Goal: Task Accomplishment & Management: Manage account settings

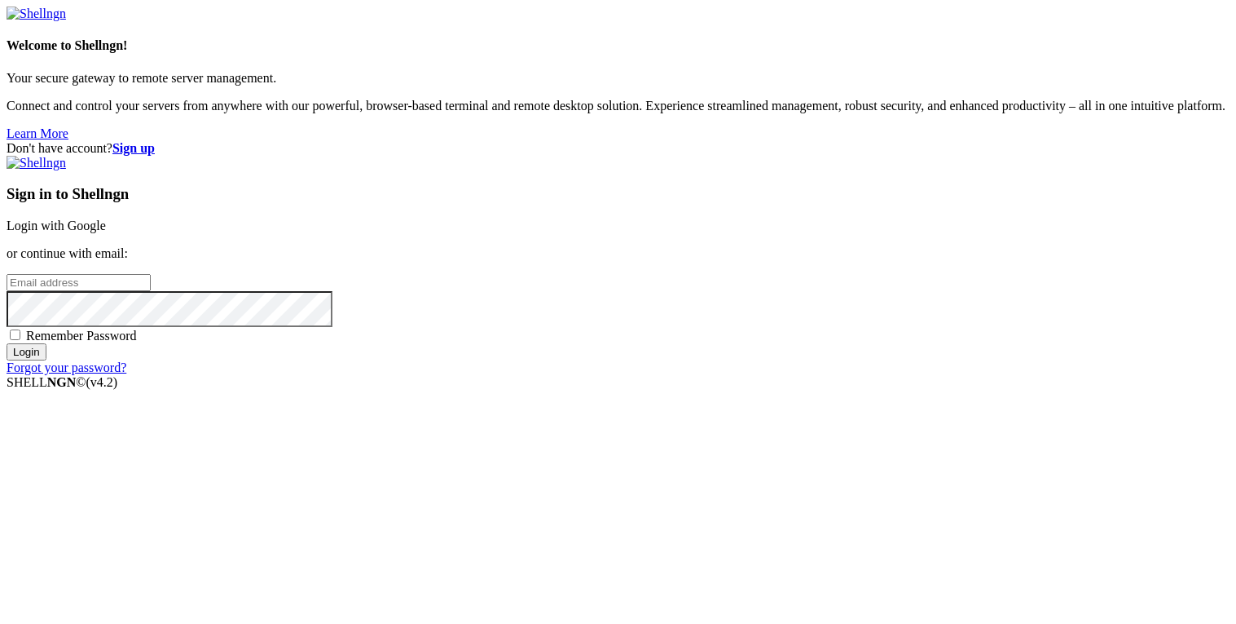
type input "bandit0"
click at [106, 219] on link "Login with Google" at bounding box center [56, 225] width 99 height 14
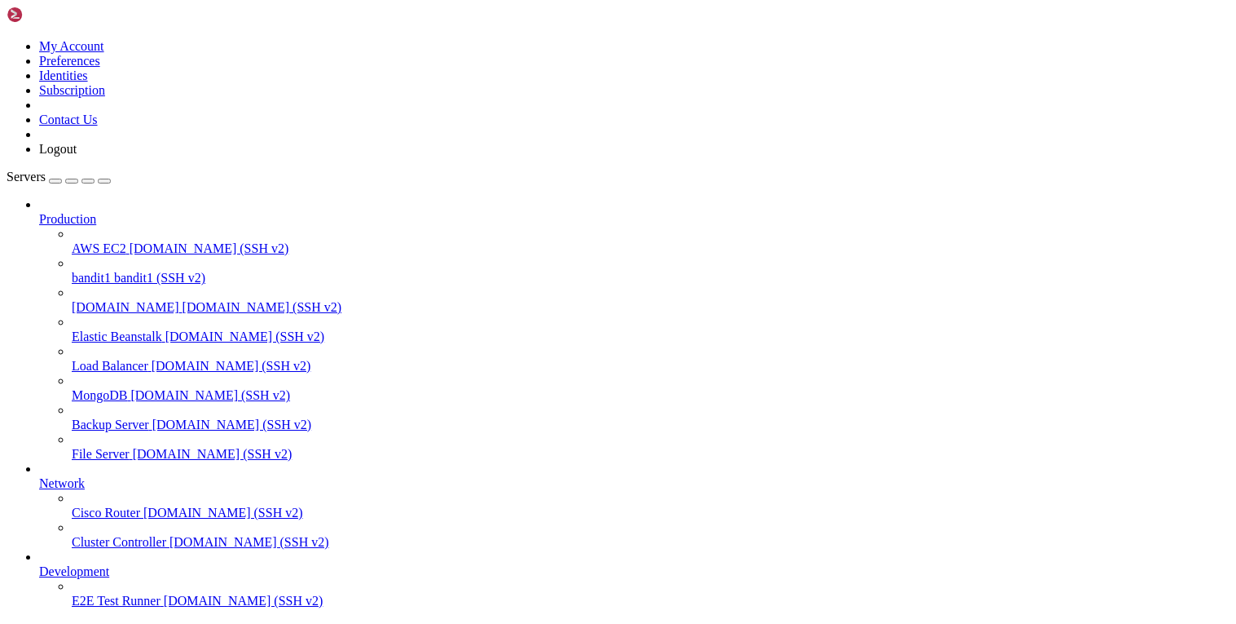
click at [95, 300] on link "[DOMAIN_NAME] [DOMAIN_NAME] (SSH v2)" at bounding box center [651, 307] width 1158 height 15
click at [98, 300] on link "[DOMAIN_NAME] [DOMAIN_NAME] (SSH v2)" at bounding box center [651, 307] width 1158 height 15
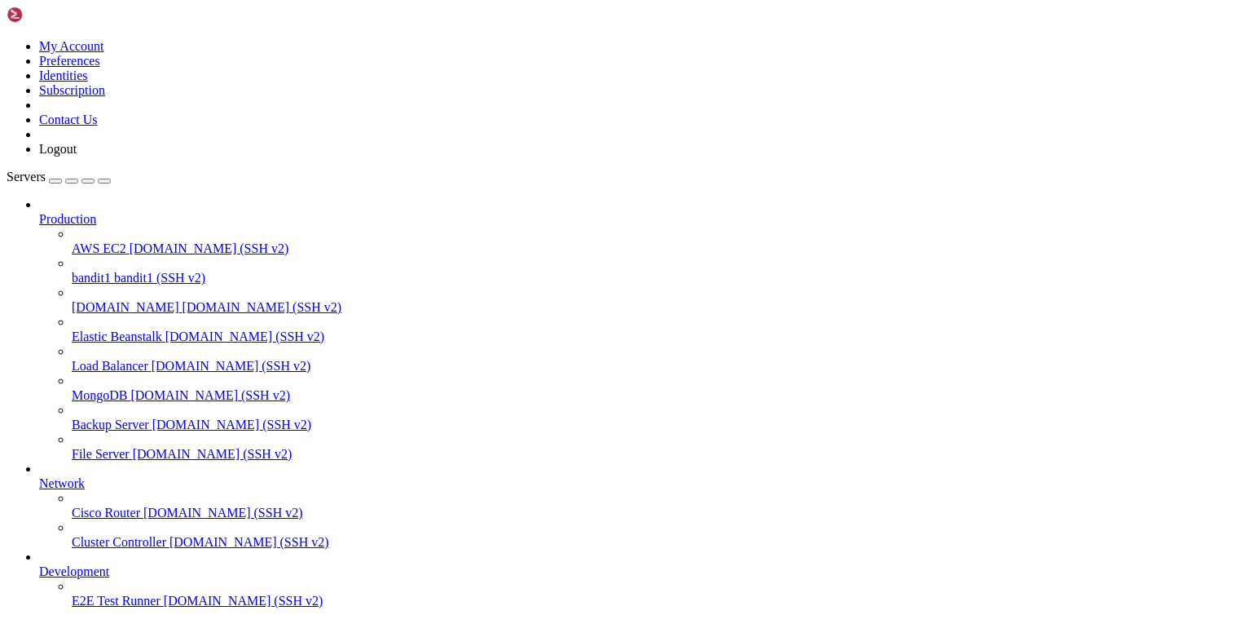
scroll to position [7, 0]
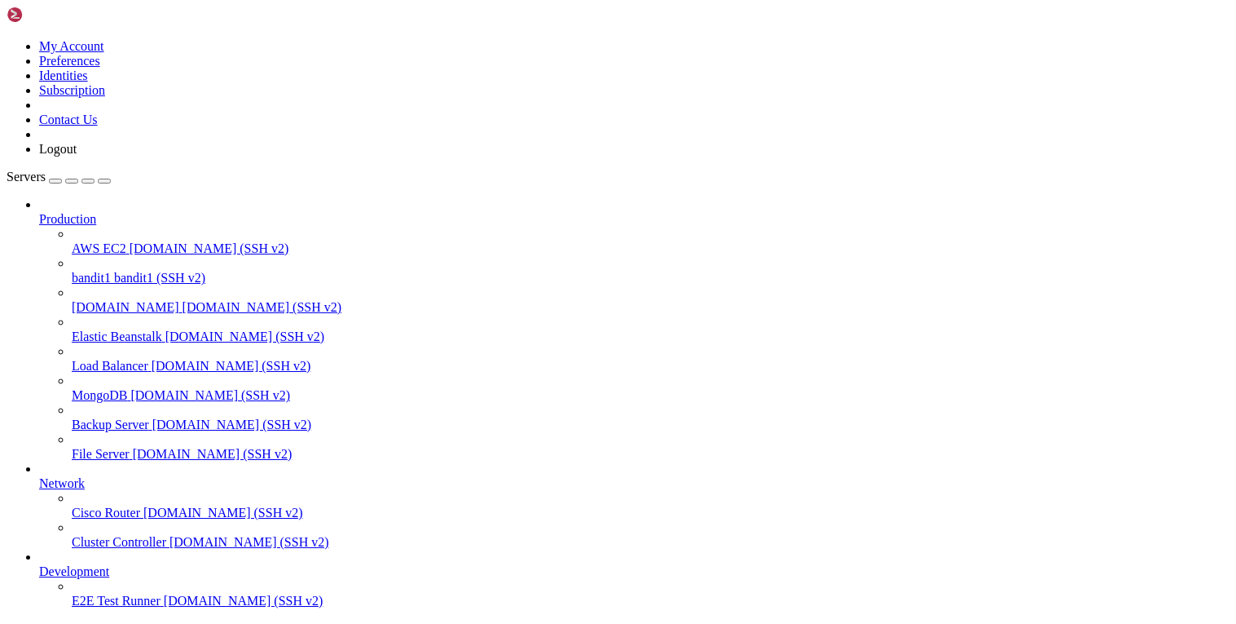
scroll to position [3827, 0]
type input "/home/bandit1"
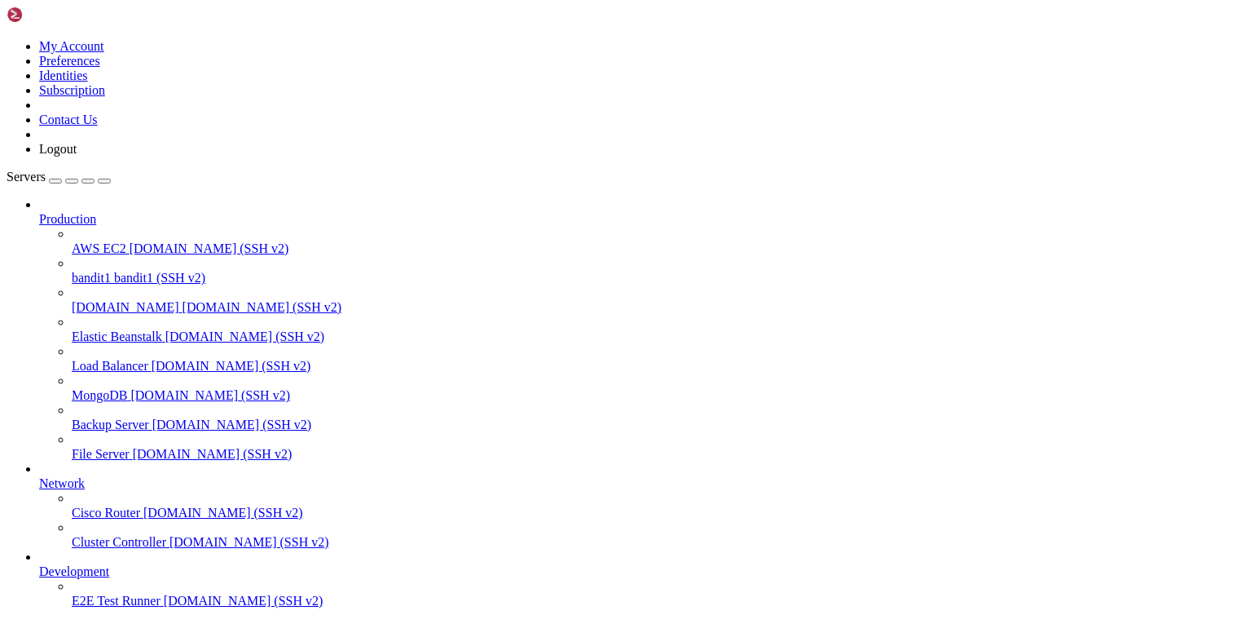
drag, startPoint x: 311, startPoint y: 276, endPoint x: 297, endPoint y: 274, distance: 14.9
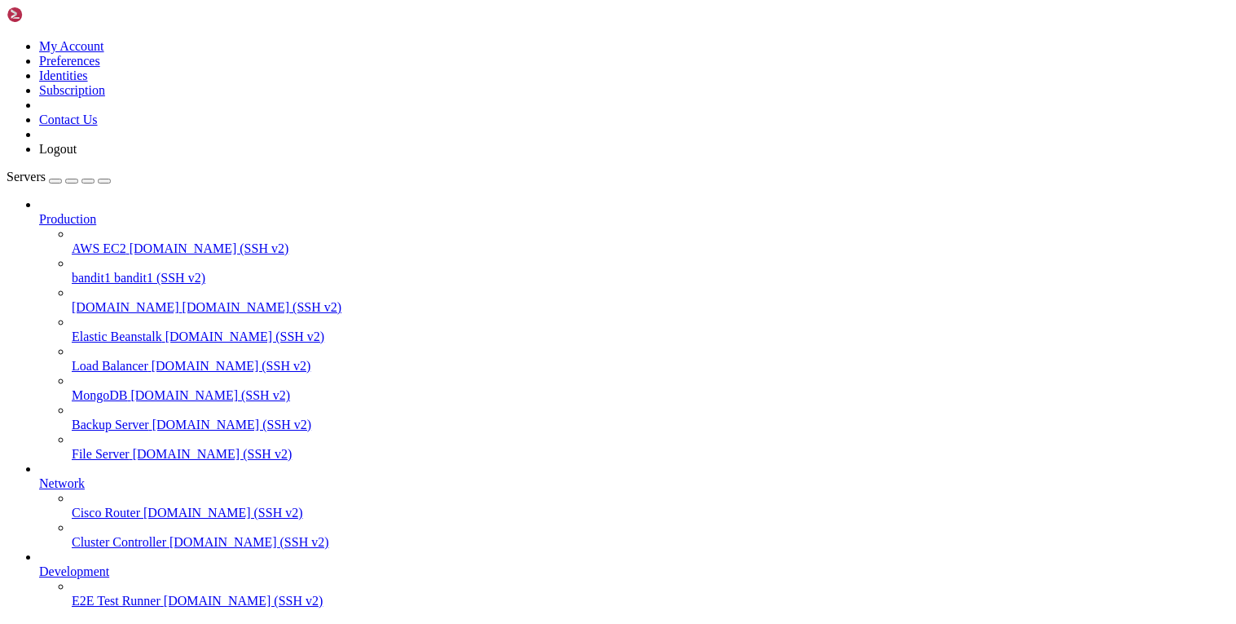
click at [5, 15] on span "-" at bounding box center [3, 8] width 4 height 14
click at [1, 15] on icon at bounding box center [1, 8] width 0 height 14
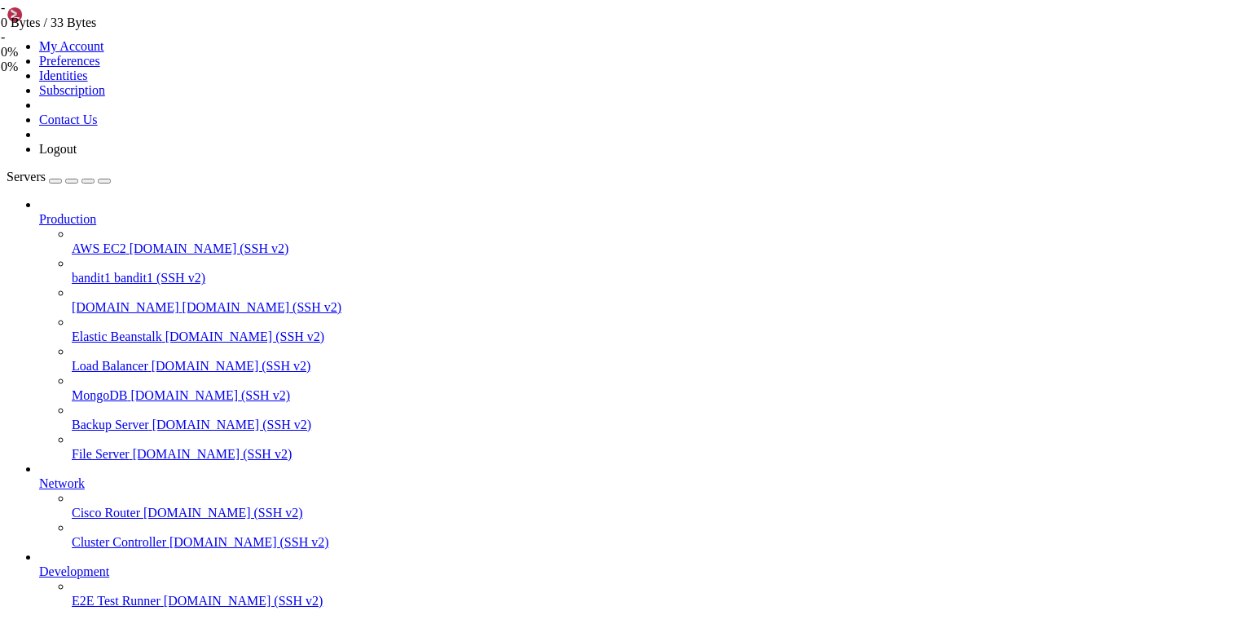
click at [1, 15] on icon at bounding box center [1, 8] width 0 height 14
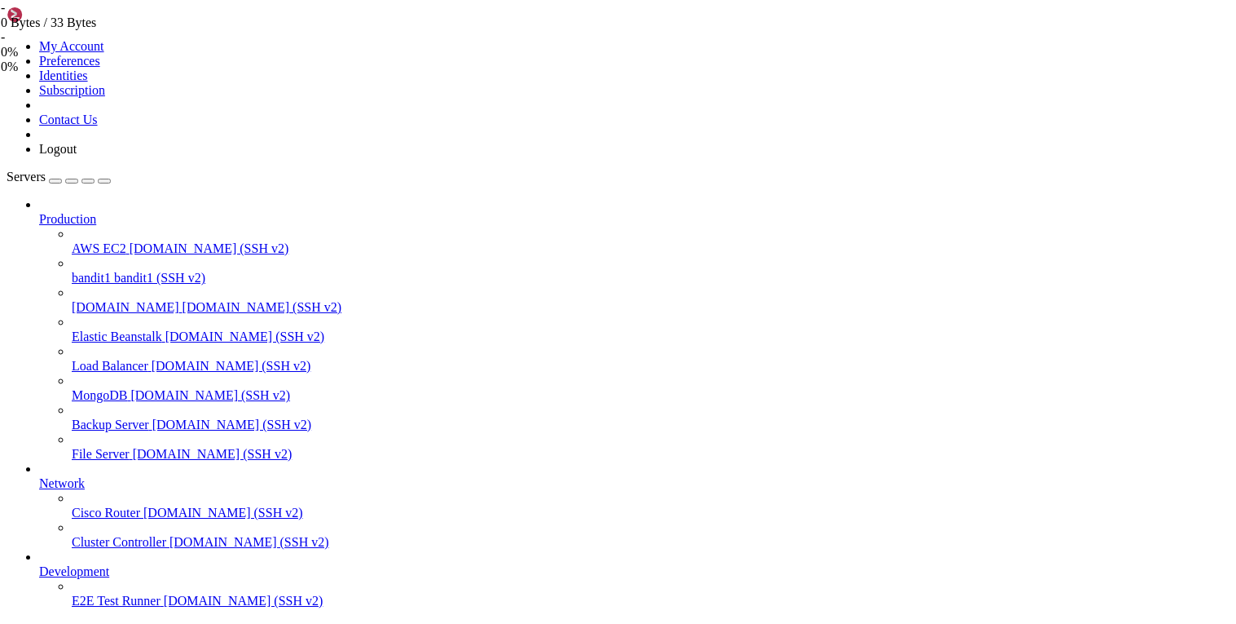
scroll to position [1805, 0]
drag, startPoint x: 169, startPoint y: 1462, endPoint x: 115, endPoint y: 1474, distance: 55.2
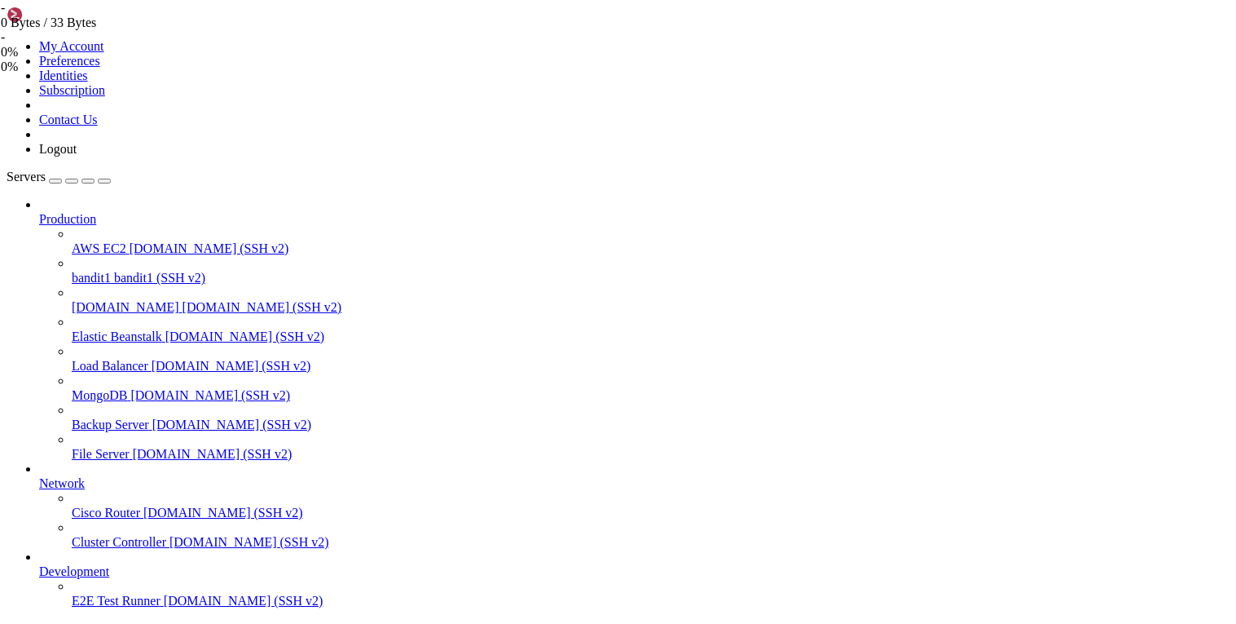
drag, startPoint x: 242, startPoint y: 1337, endPoint x: 263, endPoint y: 1313, distance: 31.7
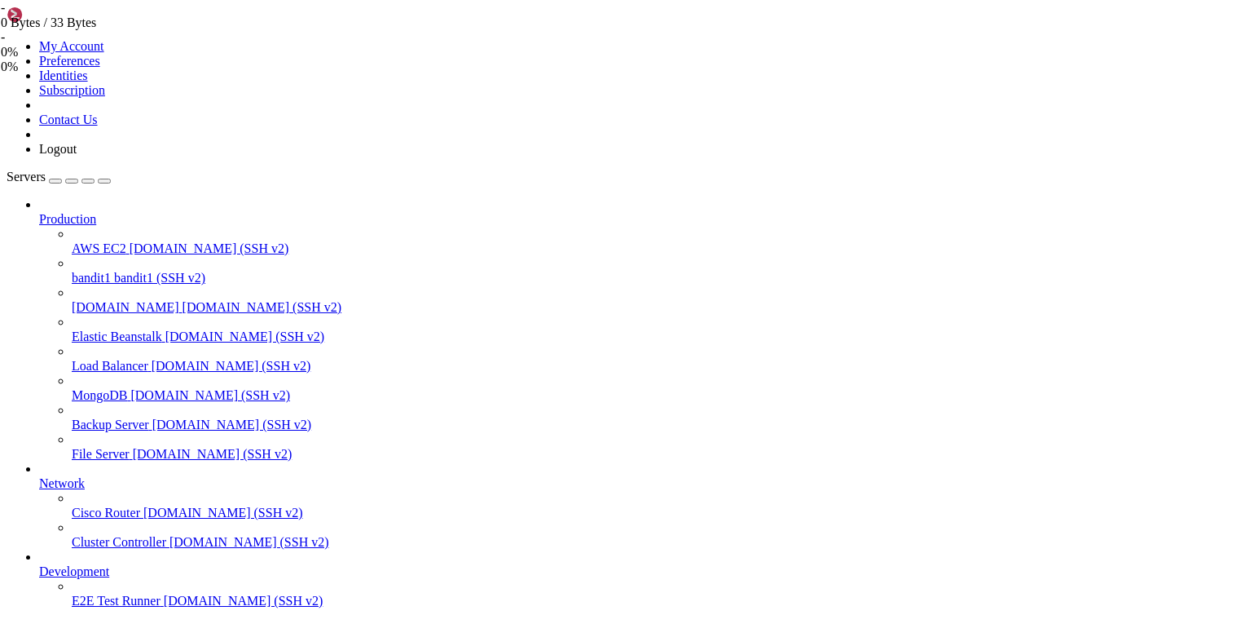
drag, startPoint x: 60, startPoint y: 1465, endPoint x: -14, endPoint y: 1463, distance: 74.2
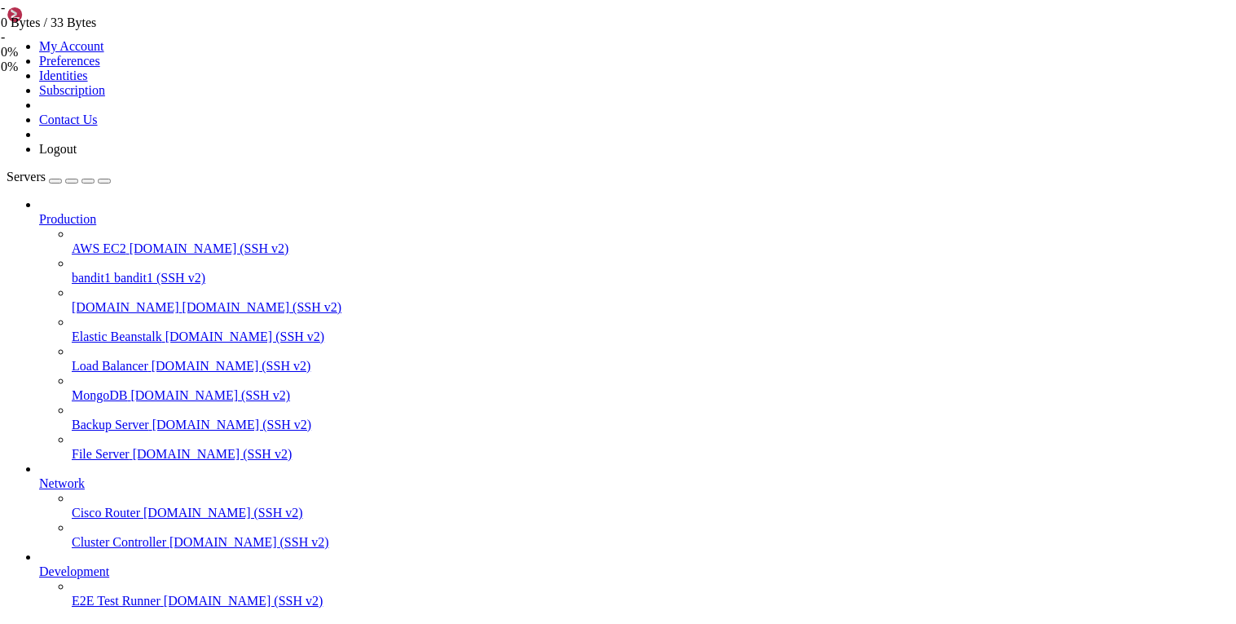
click at [183, 300] on span "[DOMAIN_NAME] (SSH v2)" at bounding box center [263, 307] width 160 height 14
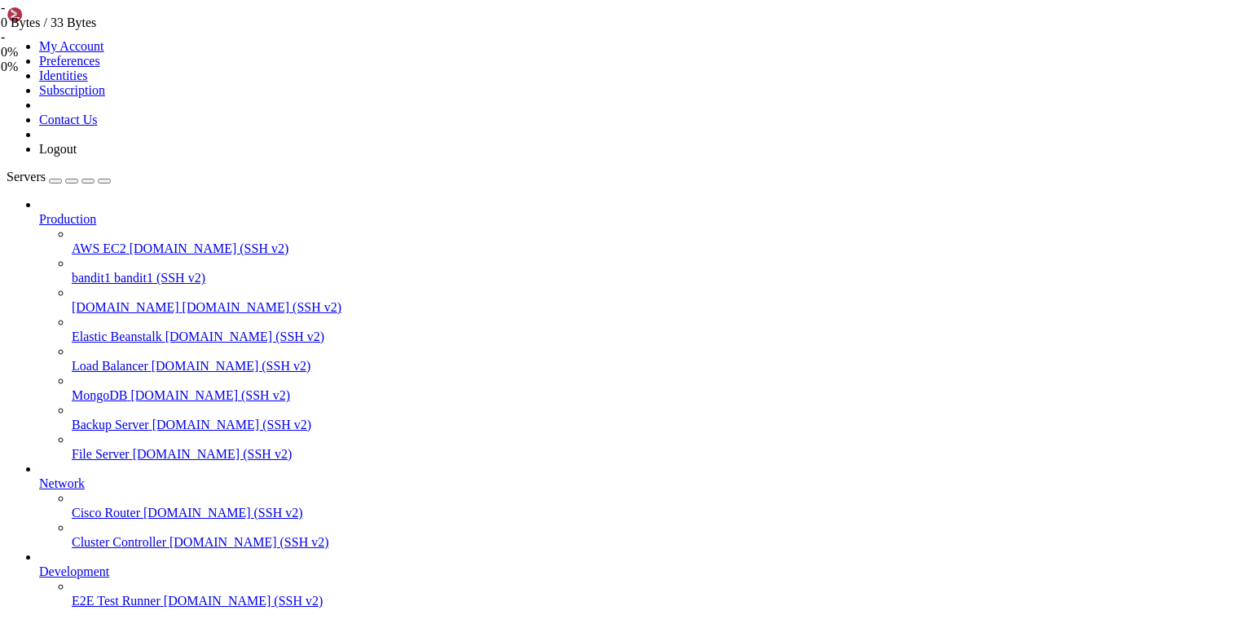
drag, startPoint x: 240, startPoint y: 1459, endPoint x: 71, endPoint y: 1460, distance: 168.7
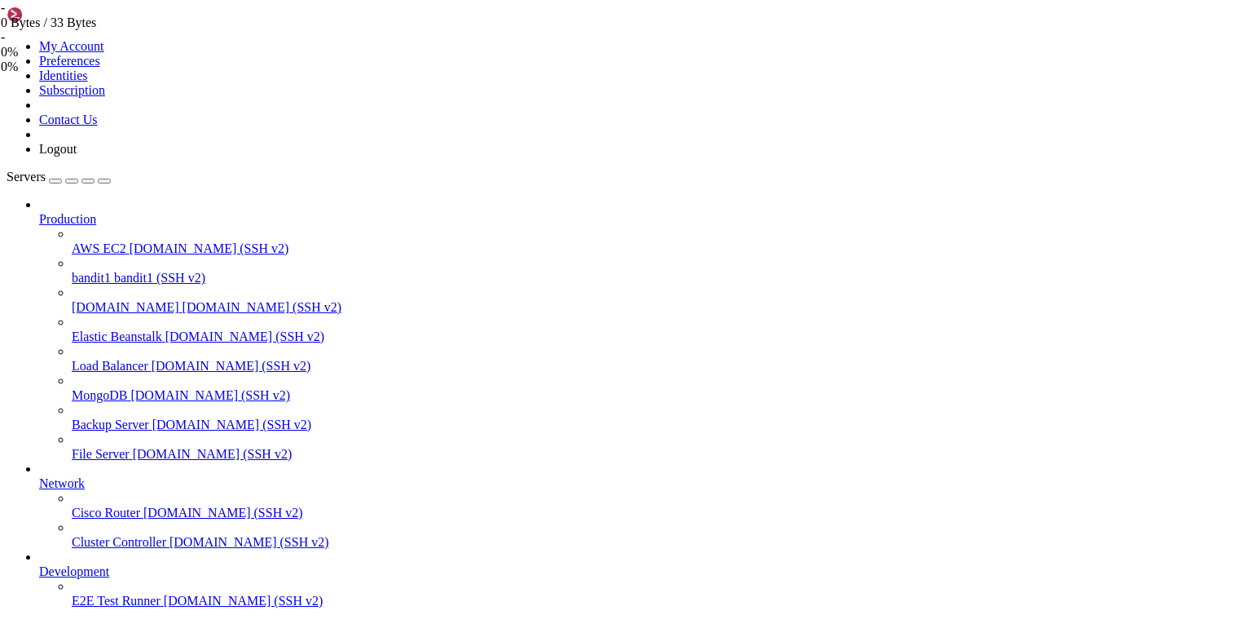
click at [55, 181] on div "button" at bounding box center [55, 181] width 0 height 0
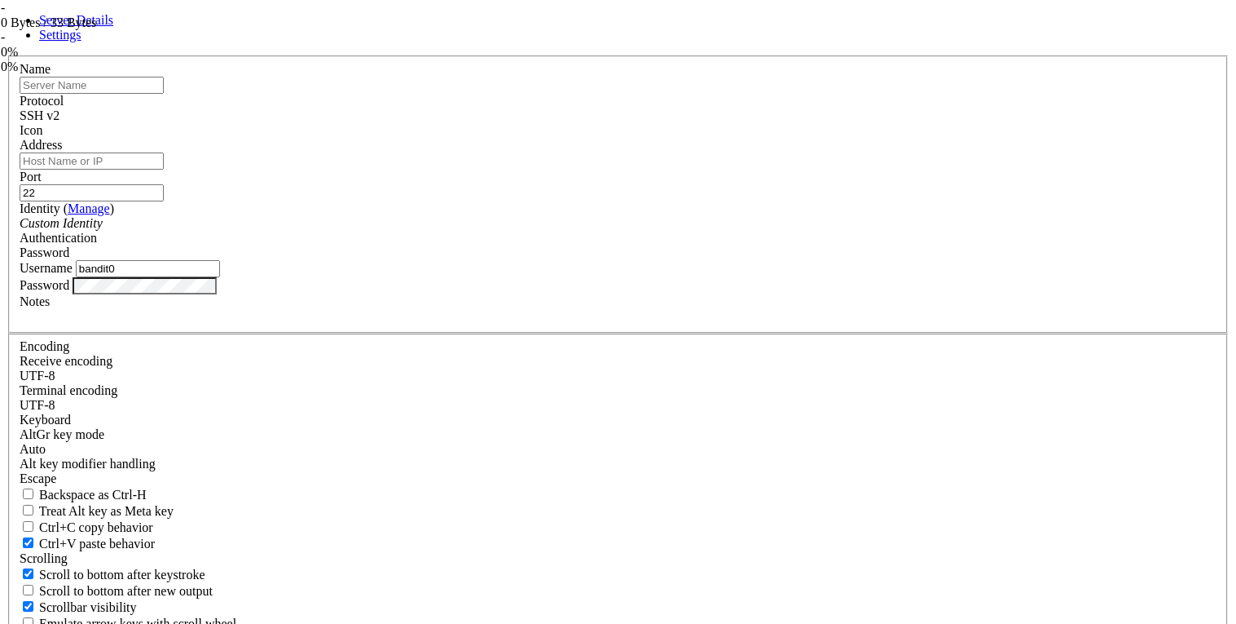
click at [114, 61] on div "Server Details Settings Name Protocol SSH v2 Icon" at bounding box center [618, 342] width 1223 height 659
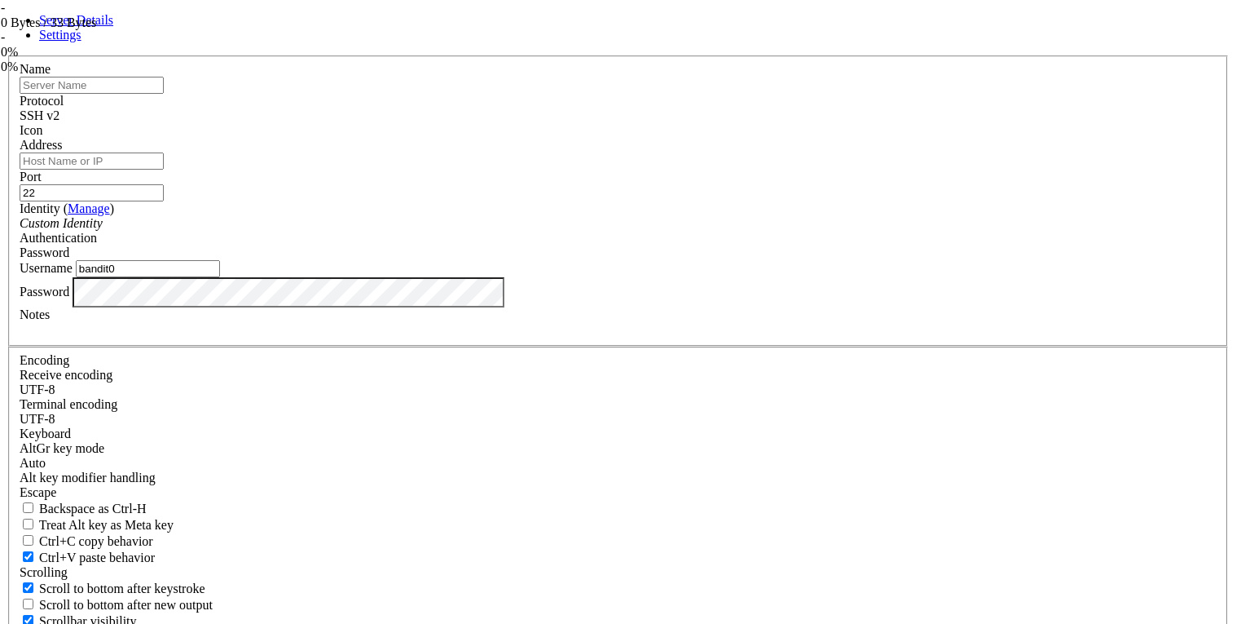
click at [297, 395] on div "Server Details Settings Name Protocol SSH v2 Icon" at bounding box center [618, 349] width 1223 height 673
click at [220, 277] on input "bandit0" at bounding box center [148, 268] width 144 height 17
click at [164, 94] on input "text" at bounding box center [92, 85] width 144 height 17
click at [220, 277] on input "bandit01" at bounding box center [148, 268] width 144 height 17
type input "bandit1"
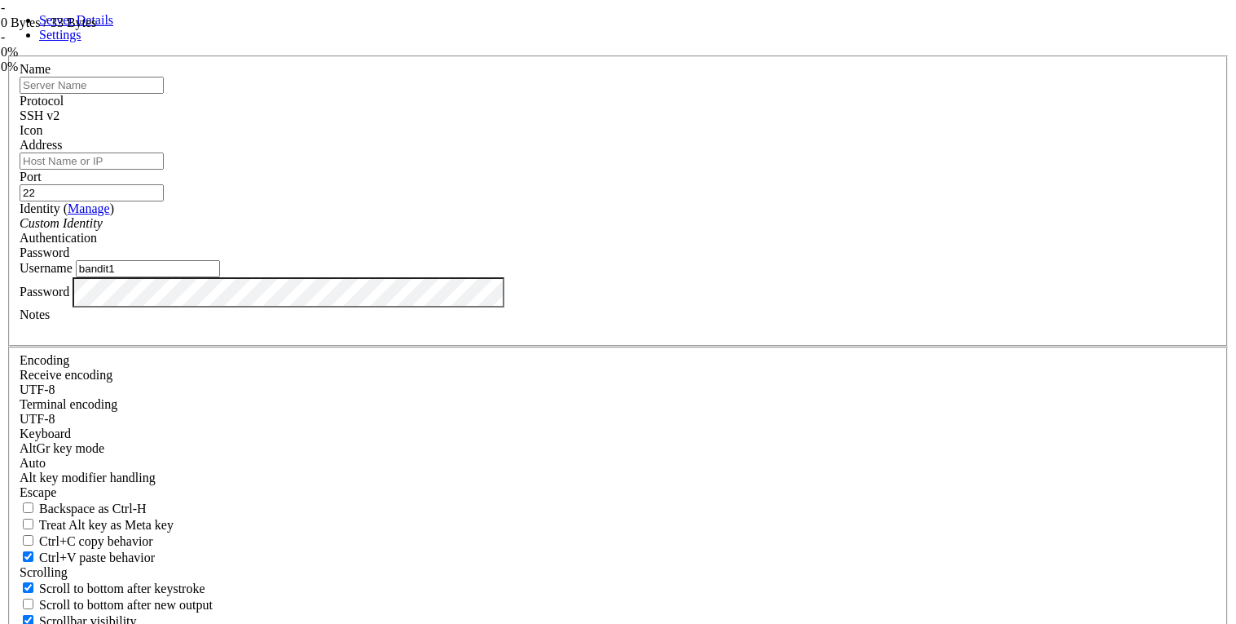
click at [164, 94] on input "text" at bounding box center [92, 85] width 144 height 17
type input "bansit1"
click at [164, 201] on input "22" at bounding box center [92, 192] width 144 height 17
type input "2220"
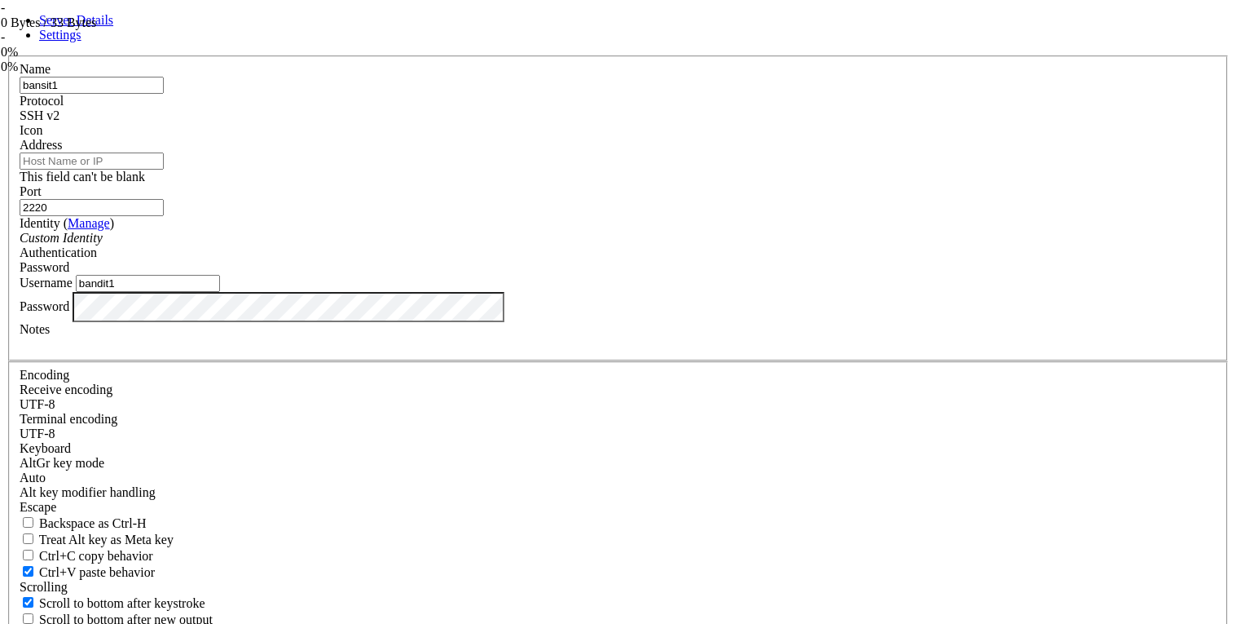
click at [164, 170] on input "Address" at bounding box center [92, 160] width 144 height 17
click at [316, 77] on div "Server Details Settings Name bansit1 Protocol SSH v2 Icon" at bounding box center [618, 357] width 1223 height 688
click at [322, 98] on div "Server Details Settings Name bansit1 Protocol SSH v2 Icon" at bounding box center [618, 357] width 1223 height 688
click at [164, 170] on input "Address" at bounding box center [92, 160] width 144 height 17
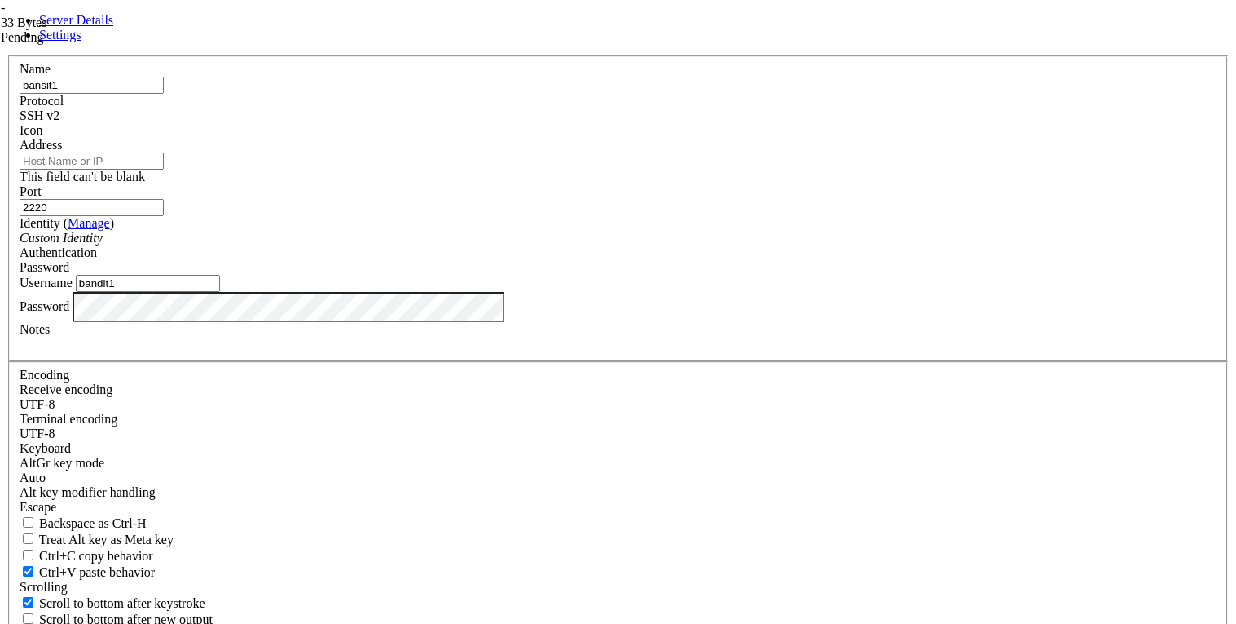
paste input "[DOMAIN_NAME]"
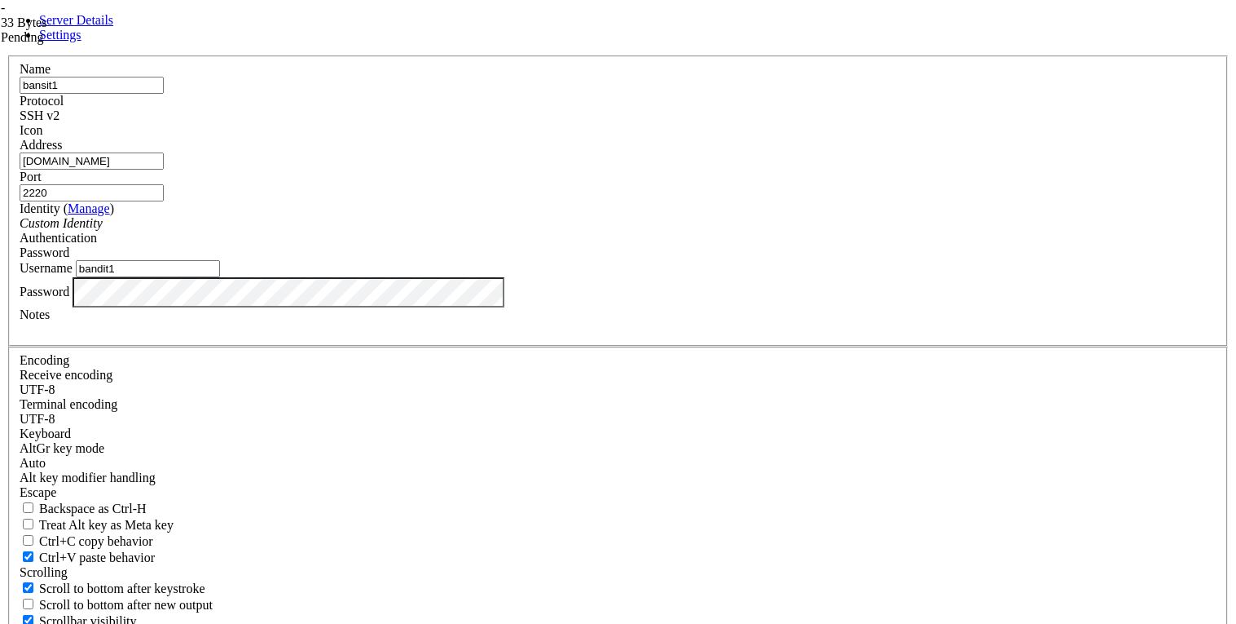
type input "[DOMAIN_NAME]"
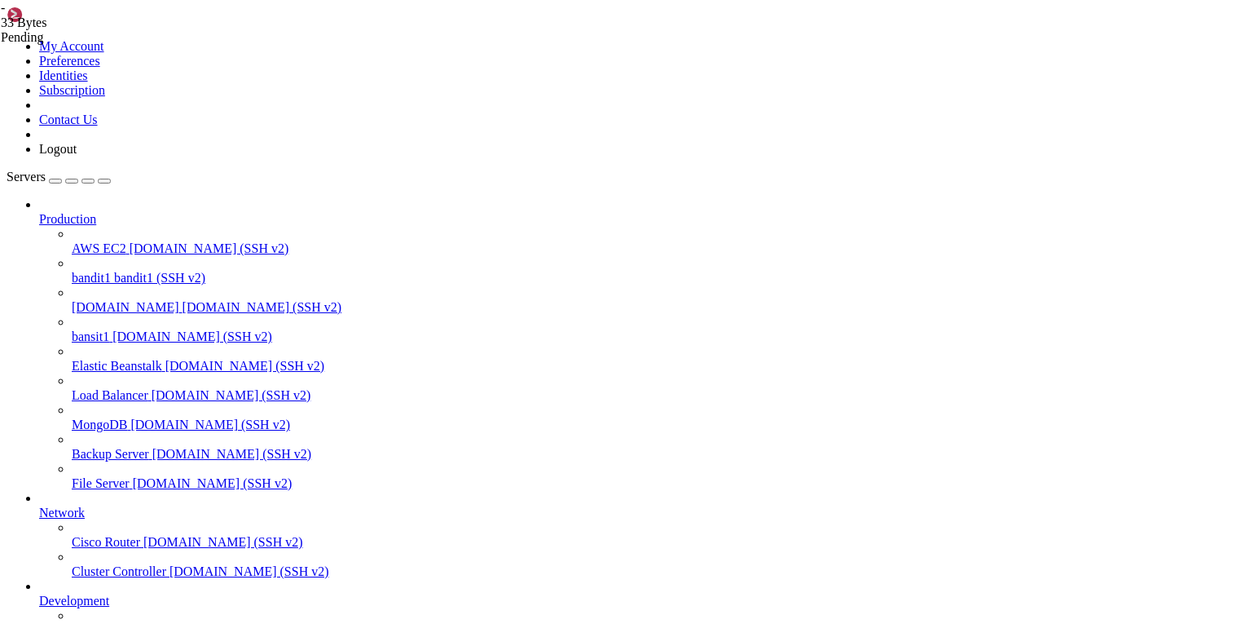
click at [99, 329] on link "bansit1 [DOMAIN_NAME] (SSH v2)" at bounding box center [651, 336] width 1158 height 15
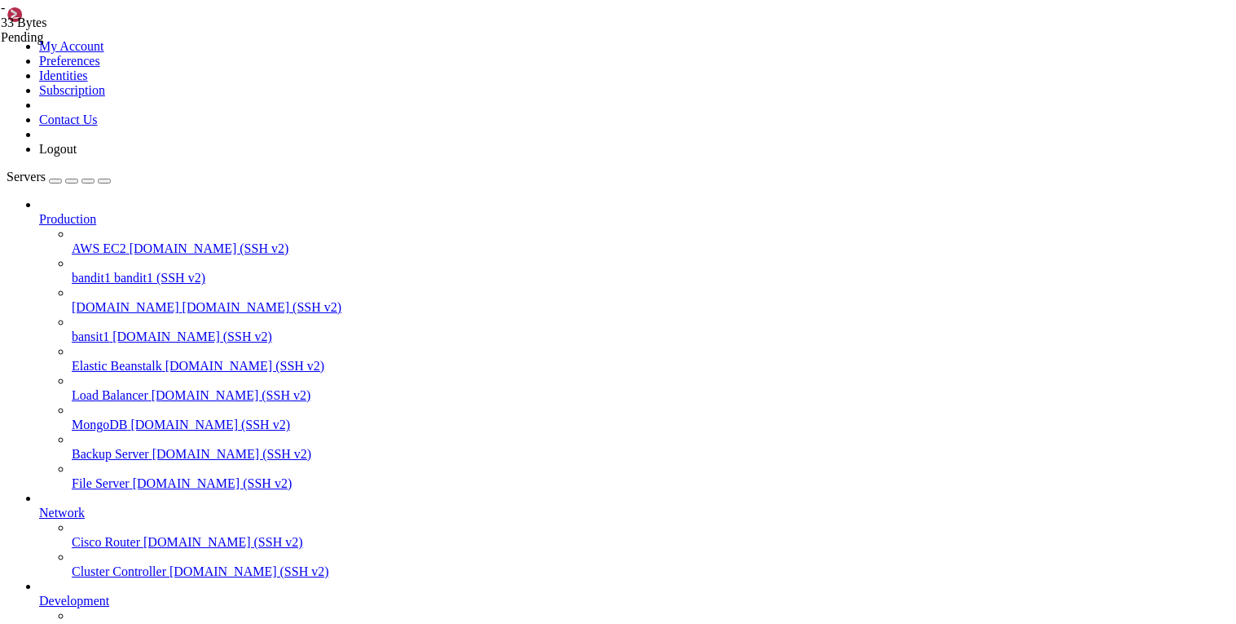
drag, startPoint x: 394, startPoint y: 17, endPoint x: 231, endPoint y: 2, distance: 164.5
drag, startPoint x: 381, startPoint y: 17, endPoint x: 252, endPoint y: 19, distance: 129.6
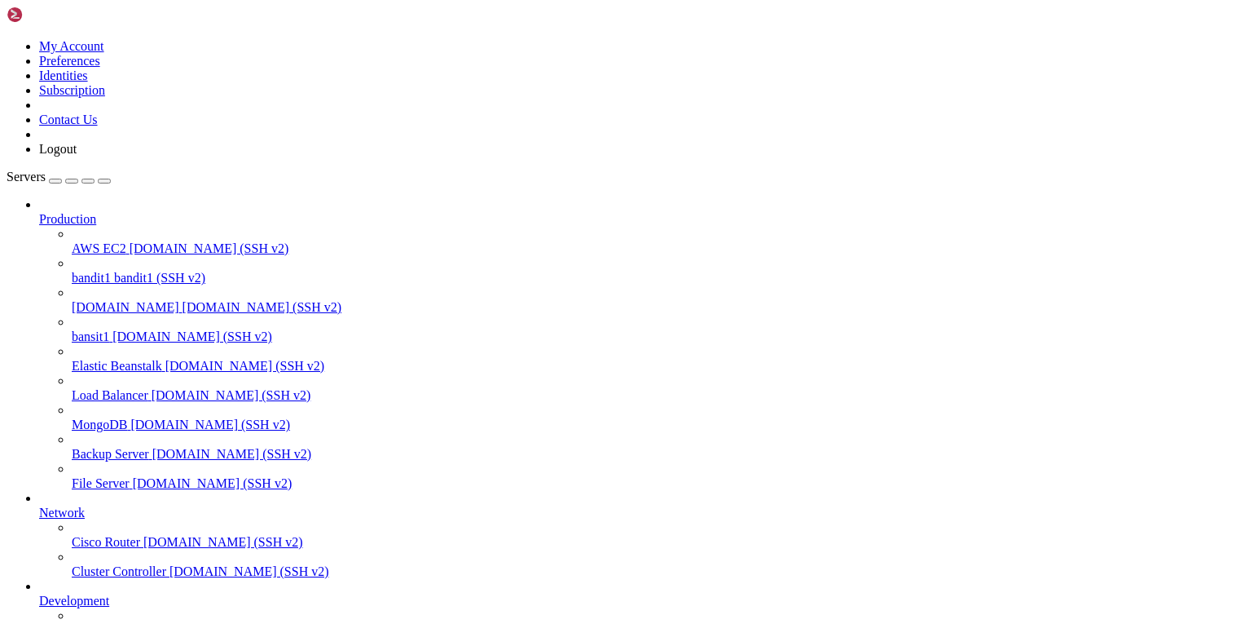
scroll to position [2, 0]
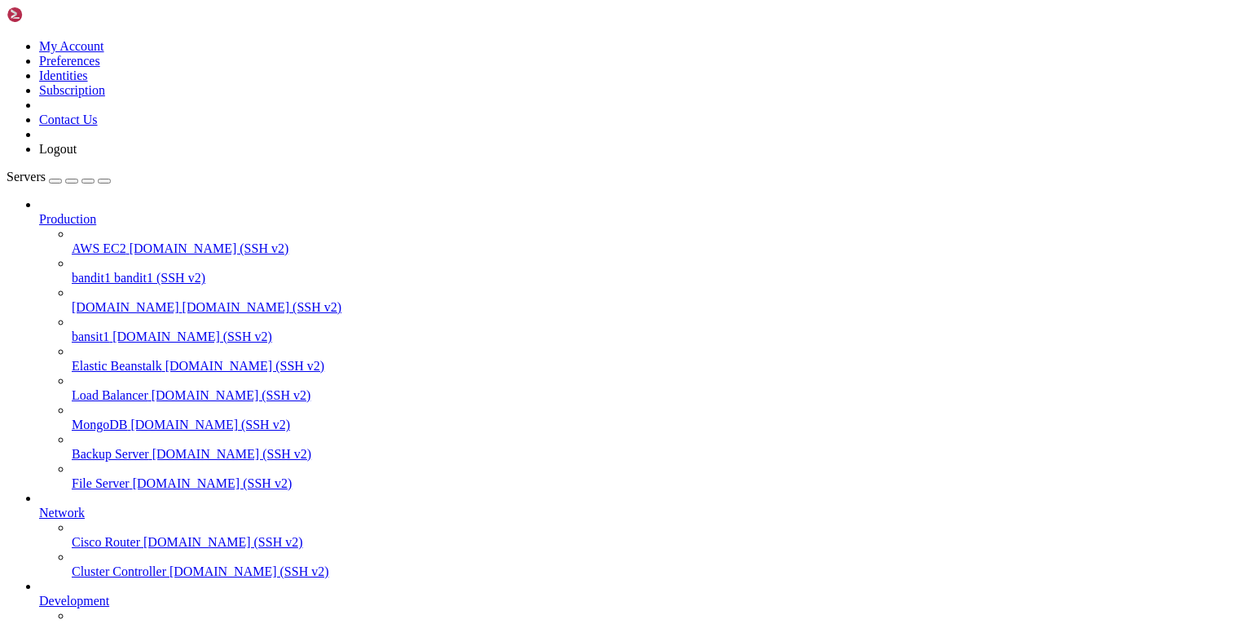
drag, startPoint x: 157, startPoint y: 1138, endPoint x: 37, endPoint y: 1137, distance: 120.6
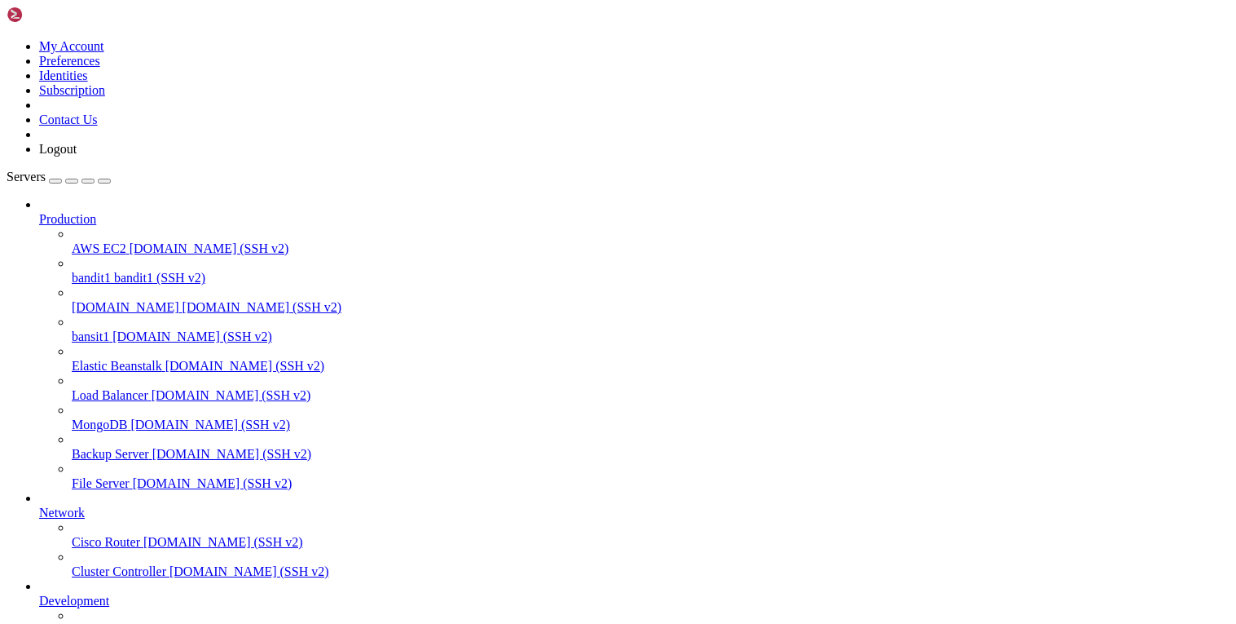
drag, startPoint x: 365, startPoint y: 1207, endPoint x: 380, endPoint y: 1209, distance: 14.8
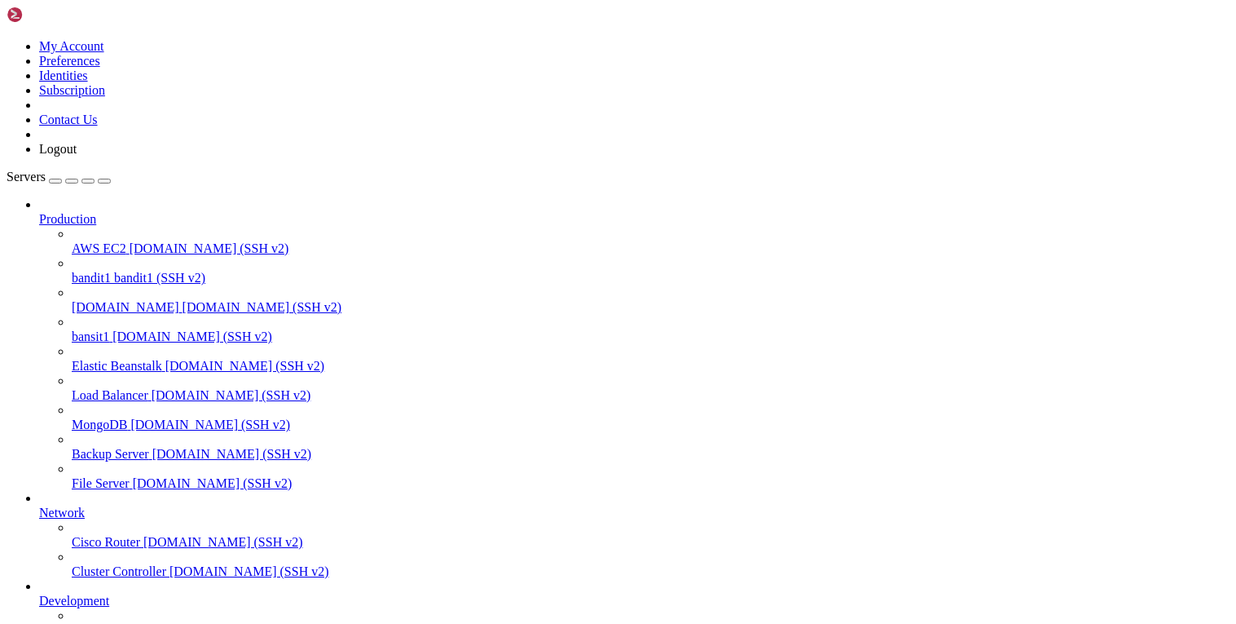
click at [72, 329] on link "bansit1 [DOMAIN_NAME] (SSH v2)" at bounding box center [651, 336] width 1158 height 15
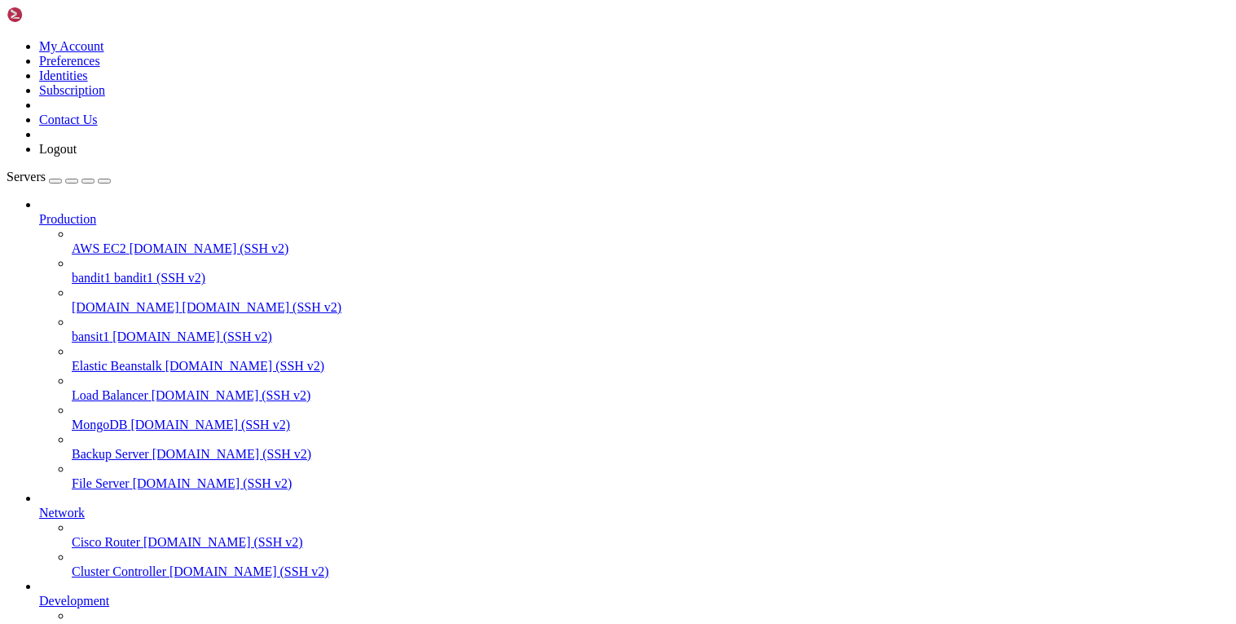
drag, startPoint x: 269, startPoint y: 1157, endPoint x: 575, endPoint y: 1166, distance: 306.6
click at [55, 181] on div "button" at bounding box center [55, 181] width 0 height 0
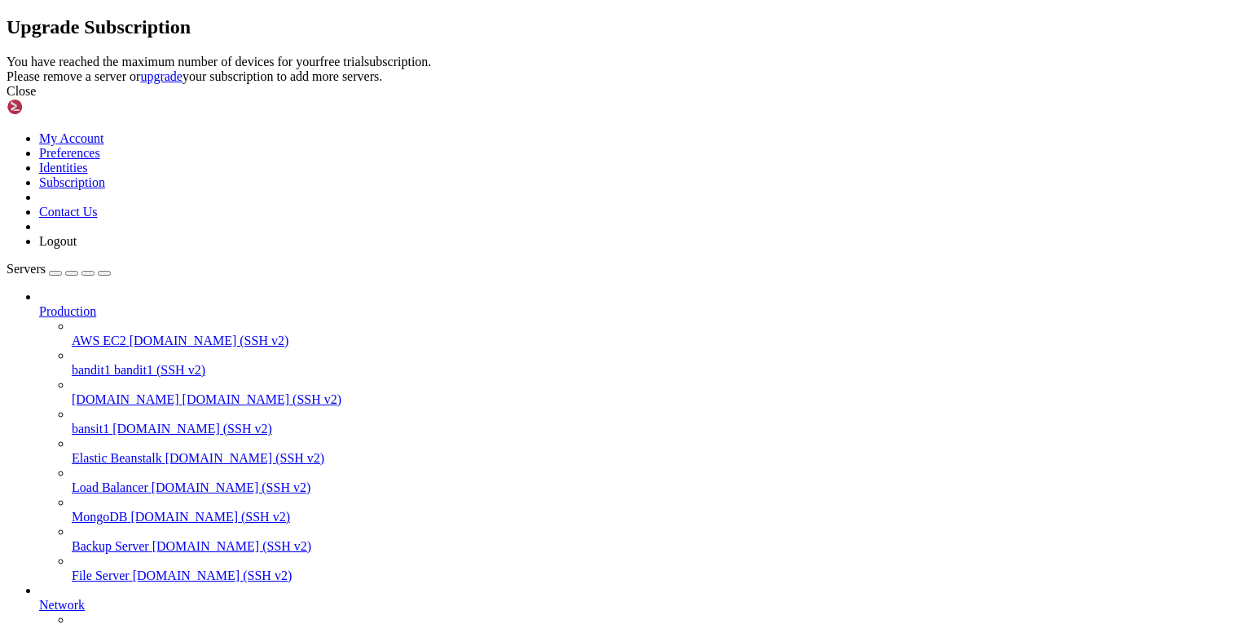
click at [7, 55] on icon at bounding box center [7, 55] width 0 height 0
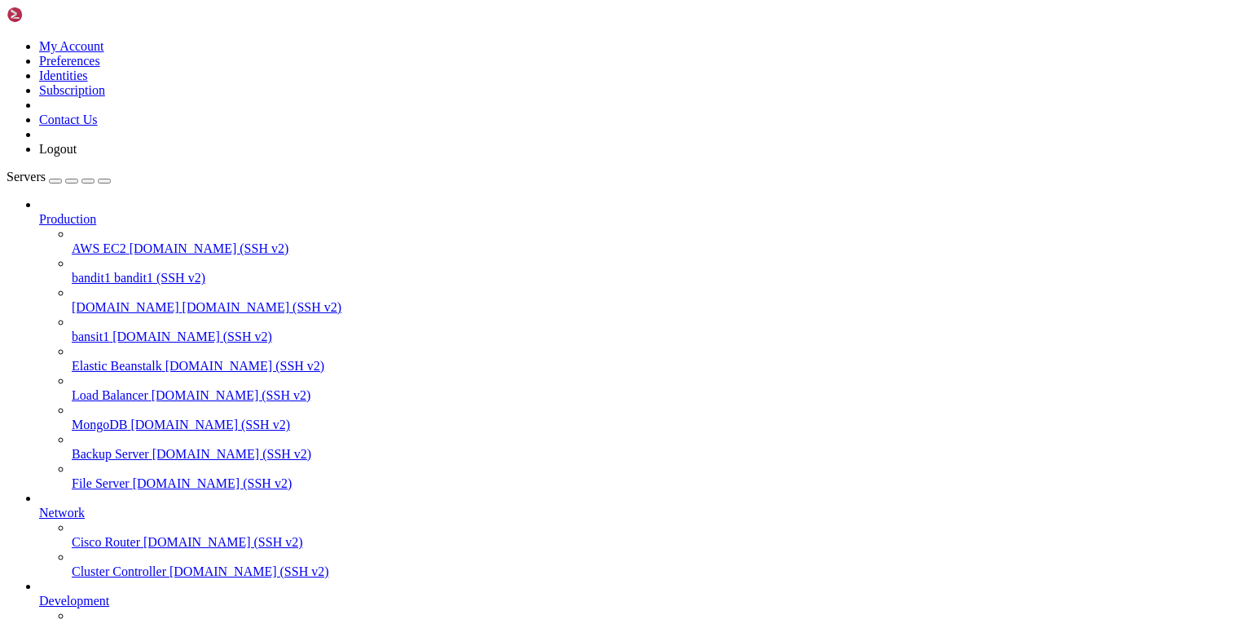
click at [114, 271] on span "bandit1 (SSH v2)" at bounding box center [159, 278] width 91 height 14
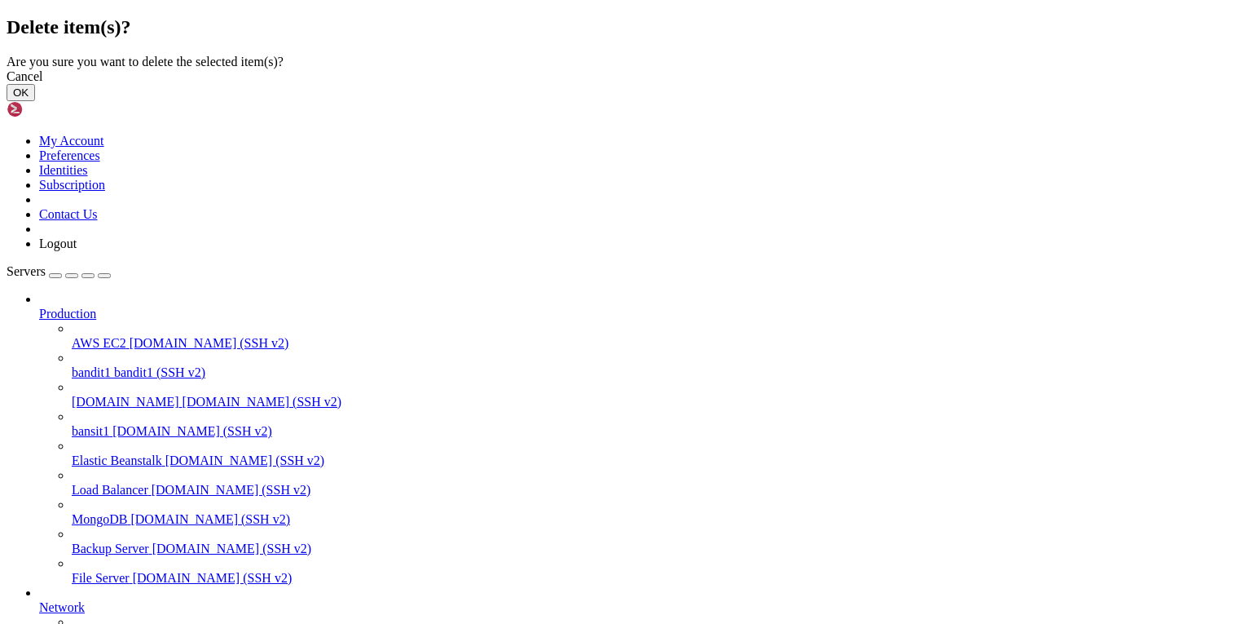
click at [35, 101] on button "OK" at bounding box center [21, 92] width 29 height 17
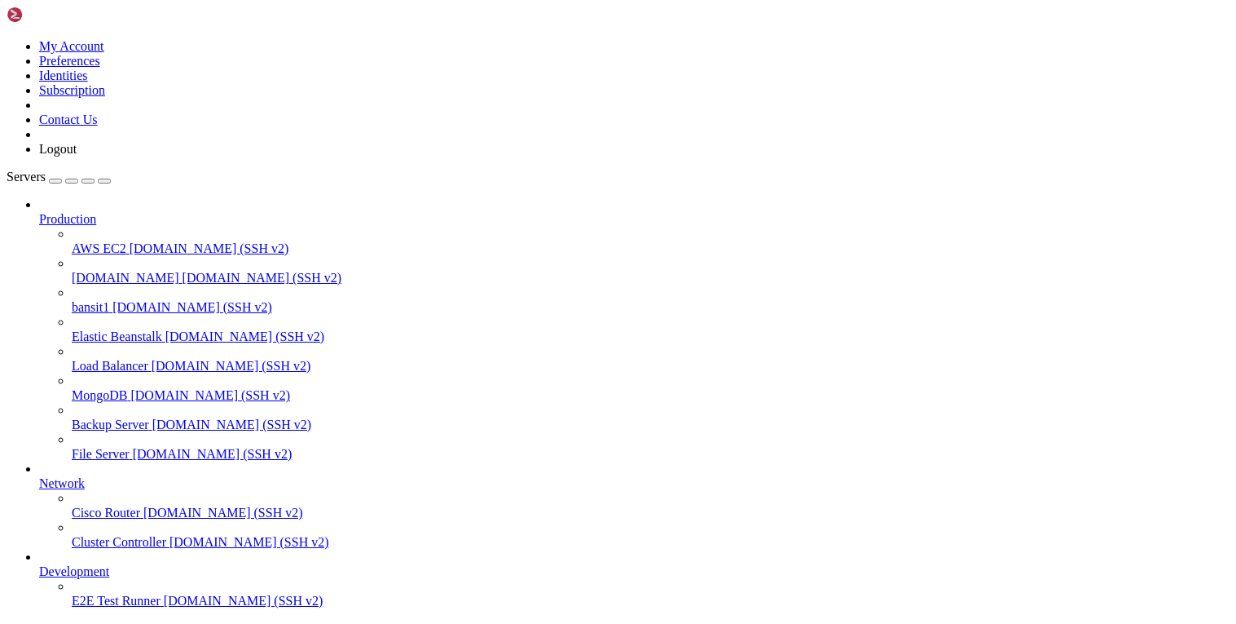
click at [55, 181] on div "button" at bounding box center [55, 181] width 0 height 0
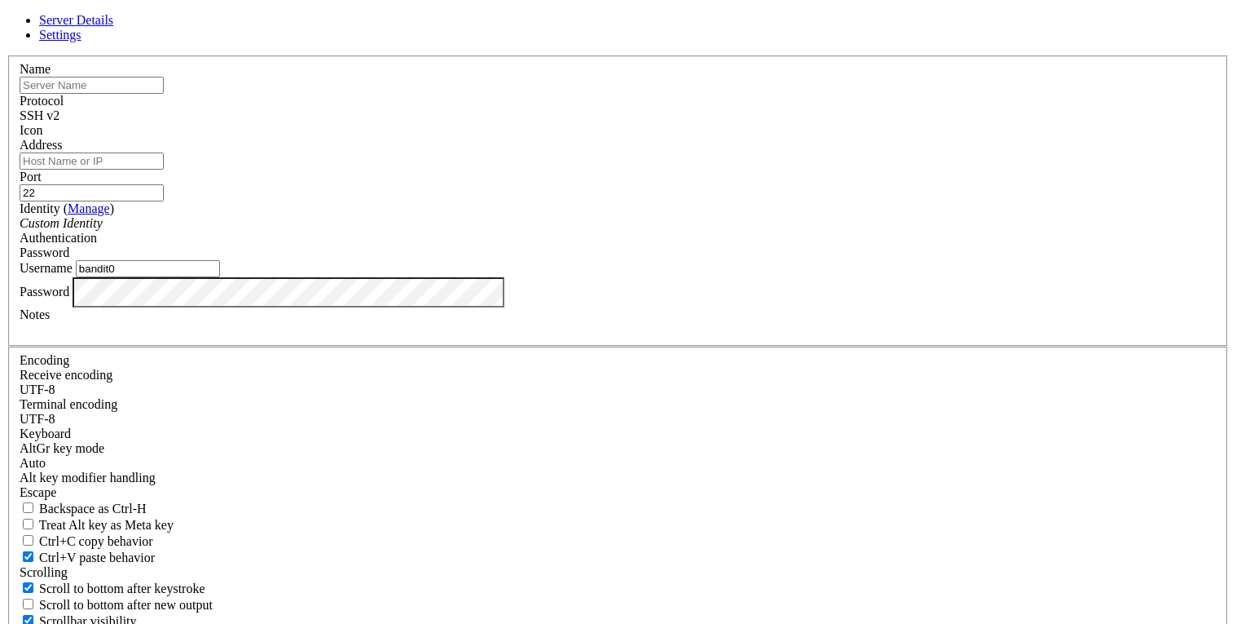
drag, startPoint x: 506, startPoint y: 349, endPoint x: 491, endPoint y: 341, distance: 17.5
click at [220, 277] on input "bandit0" at bounding box center [148, 268] width 144 height 17
type input "bandit1"
click at [243, 403] on div "Server Details Settings Name Protocol SSH v2 Icon" at bounding box center [618, 349] width 1223 height 673
click at [262, 427] on div "Server Details Settings Name Protocol SSH v2 Icon" at bounding box center [618, 349] width 1223 height 673
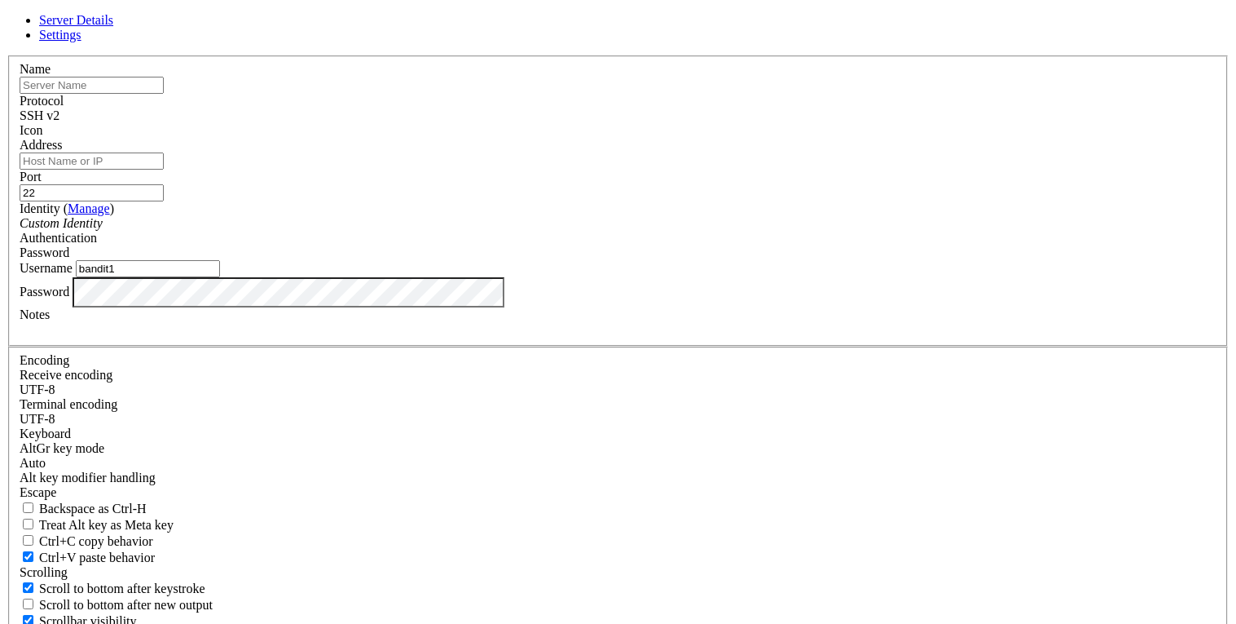
click at [220, 277] on input "bandit1" at bounding box center [148, 268] width 144 height 17
click at [164, 201] on input "22" at bounding box center [92, 192] width 144 height 17
type input "2220"
click at [164, 170] on input "Address" at bounding box center [92, 160] width 144 height 17
type input "[DOMAIN_NAME]"
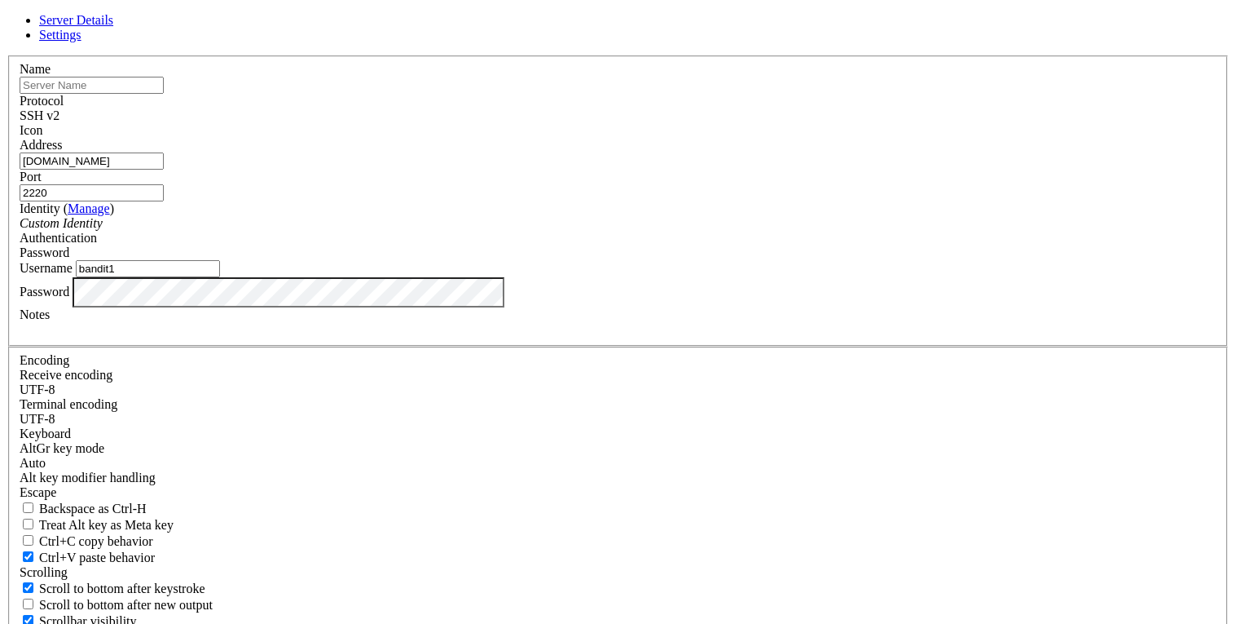
click at [164, 94] on input "text" at bounding box center [92, 85] width 144 height 17
type input "bandit1"
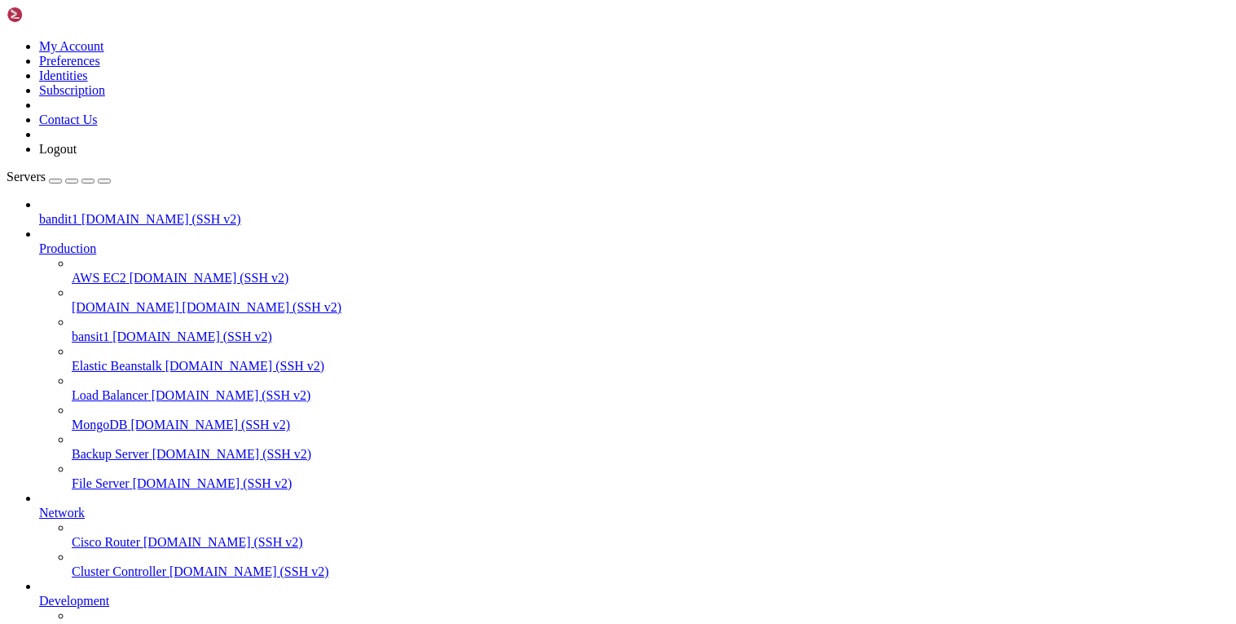
click at [109, 329] on span "bansit1" at bounding box center [90, 336] width 37 height 14
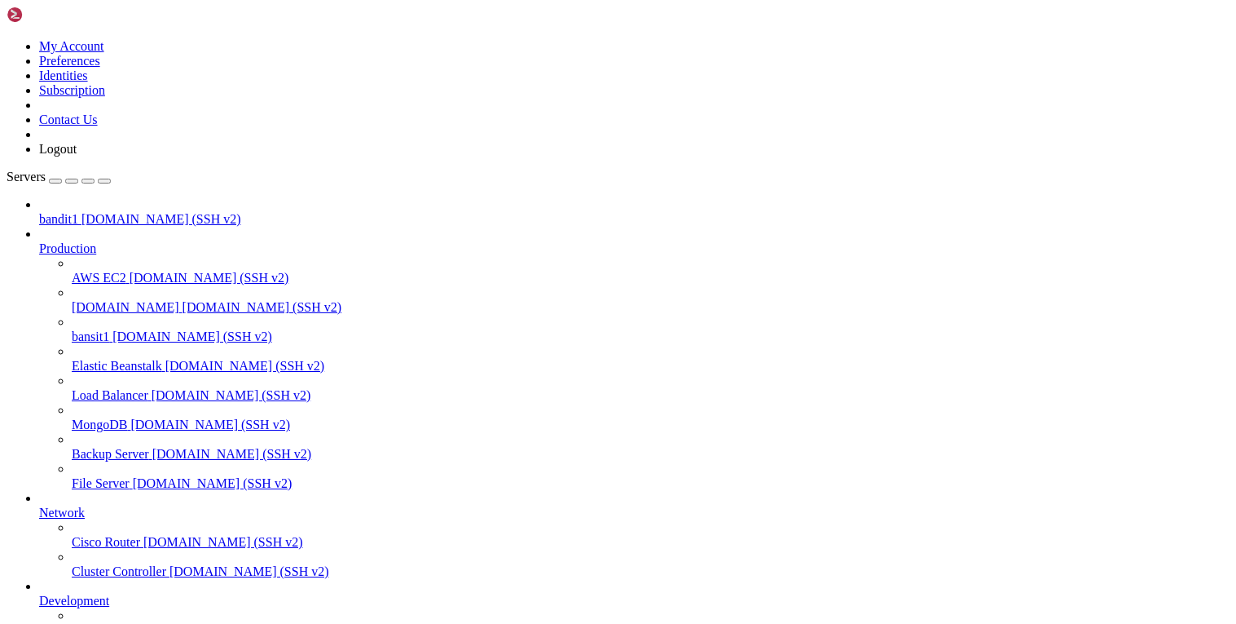
click at [109, 329] on span "bansit1" at bounding box center [90, 336] width 37 height 14
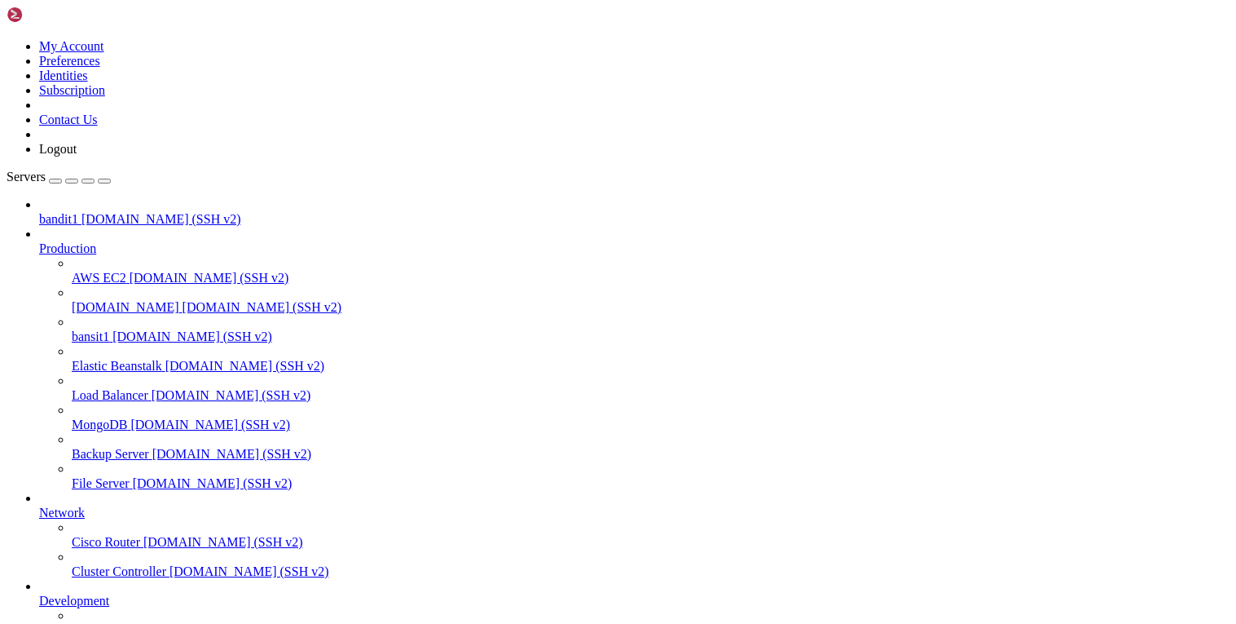
type input "/home"
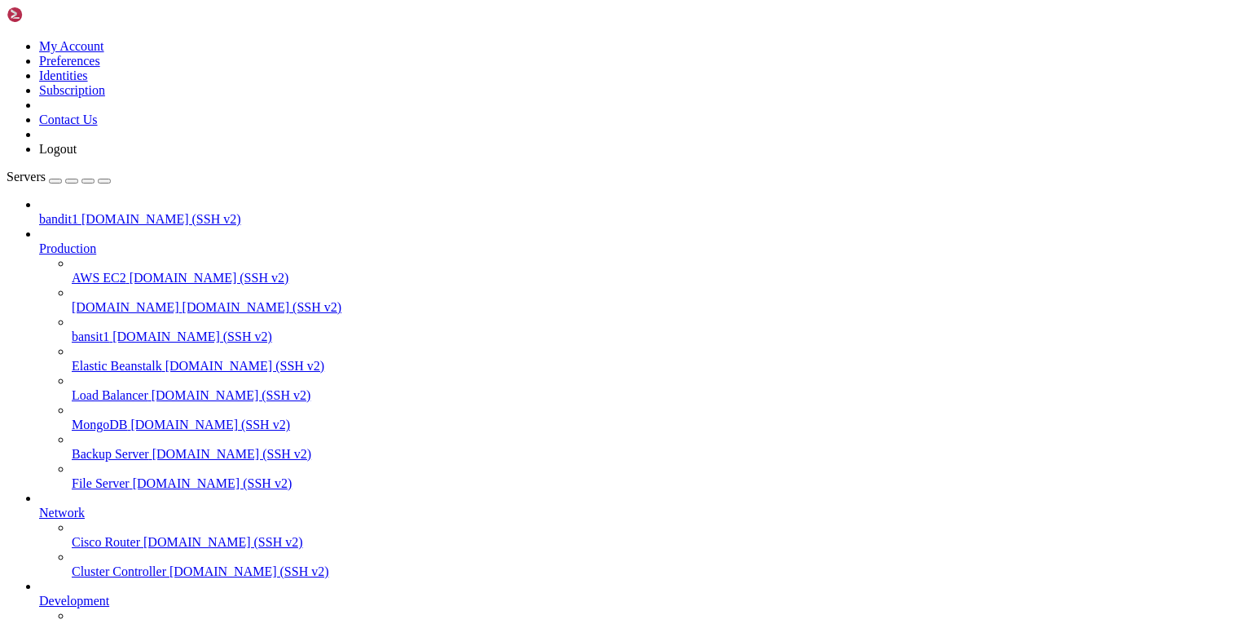
type input "/home"
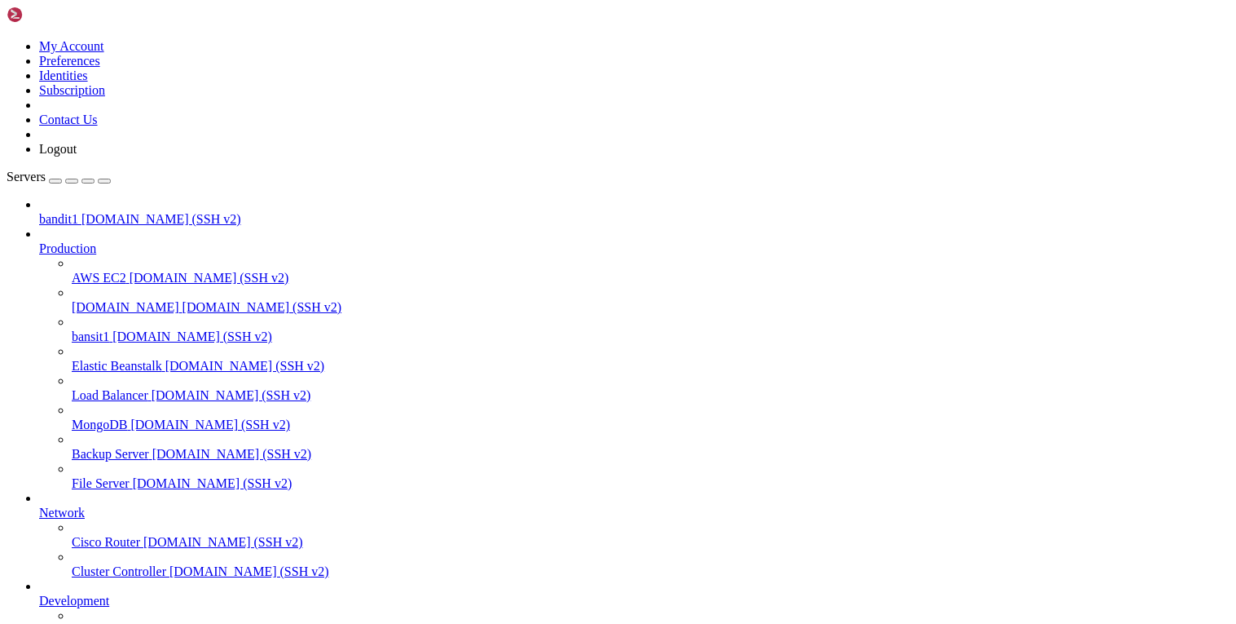
click at [78, 212] on span "bandit1" at bounding box center [58, 219] width 39 height 14
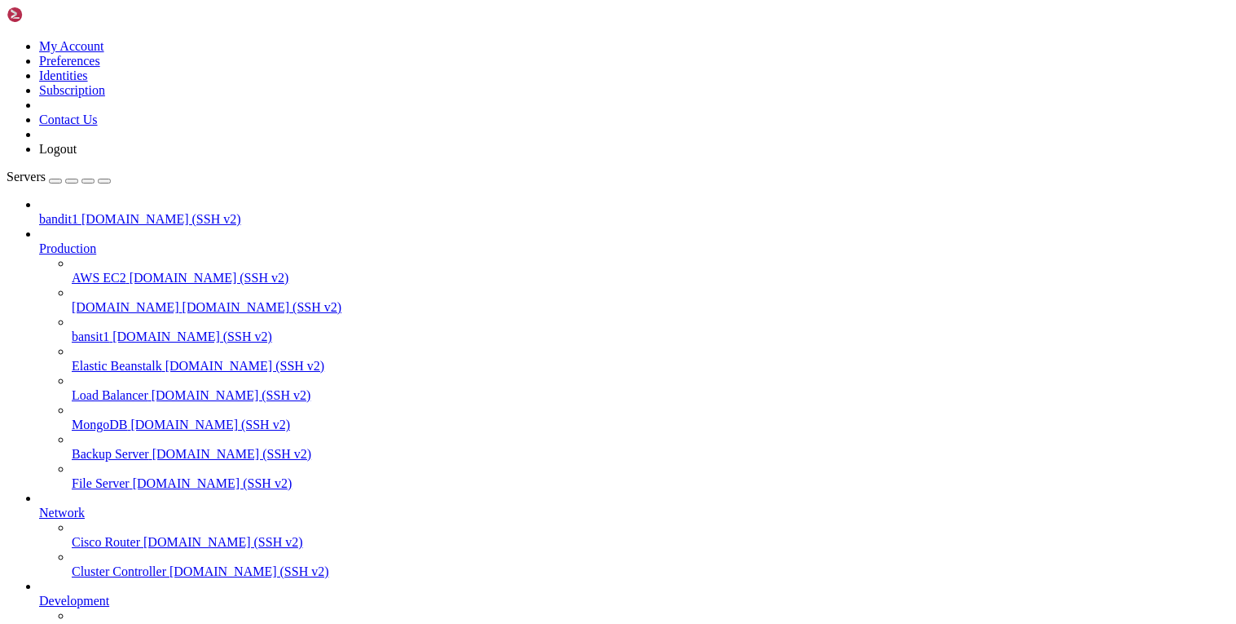
scroll to position [0, 0]
drag, startPoint x: 340, startPoint y: 1197, endPoint x: 277, endPoint y: 1190, distance: 63.1
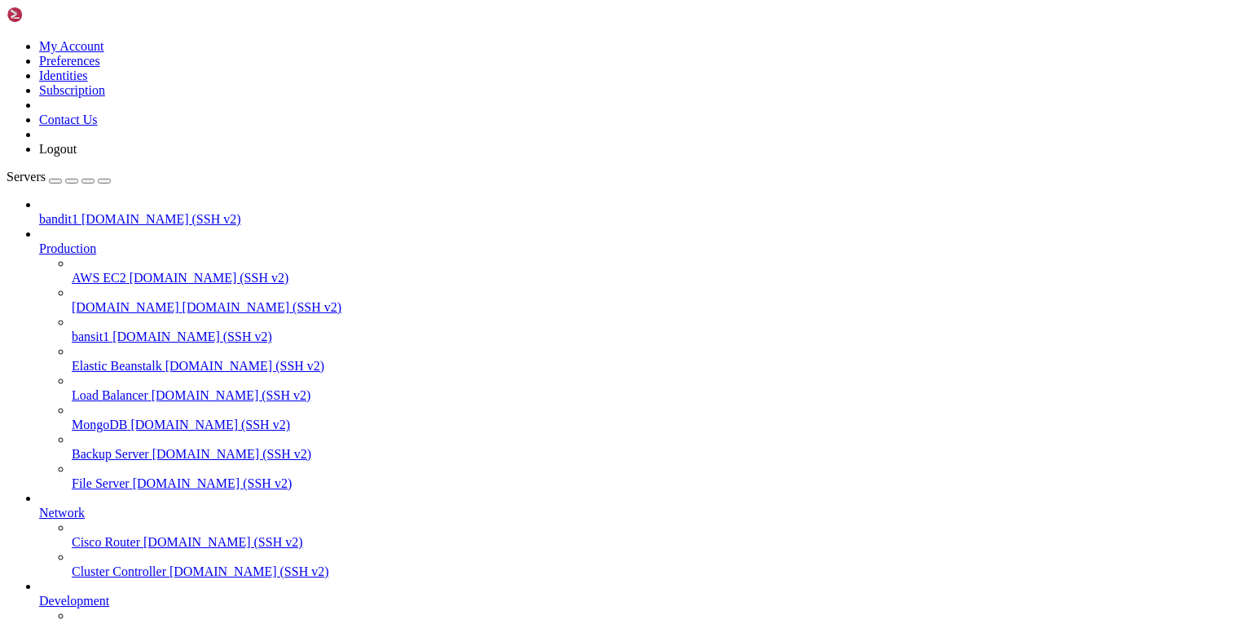
drag, startPoint x: 260, startPoint y: 1186, endPoint x: 638, endPoint y: 1206, distance: 378.7
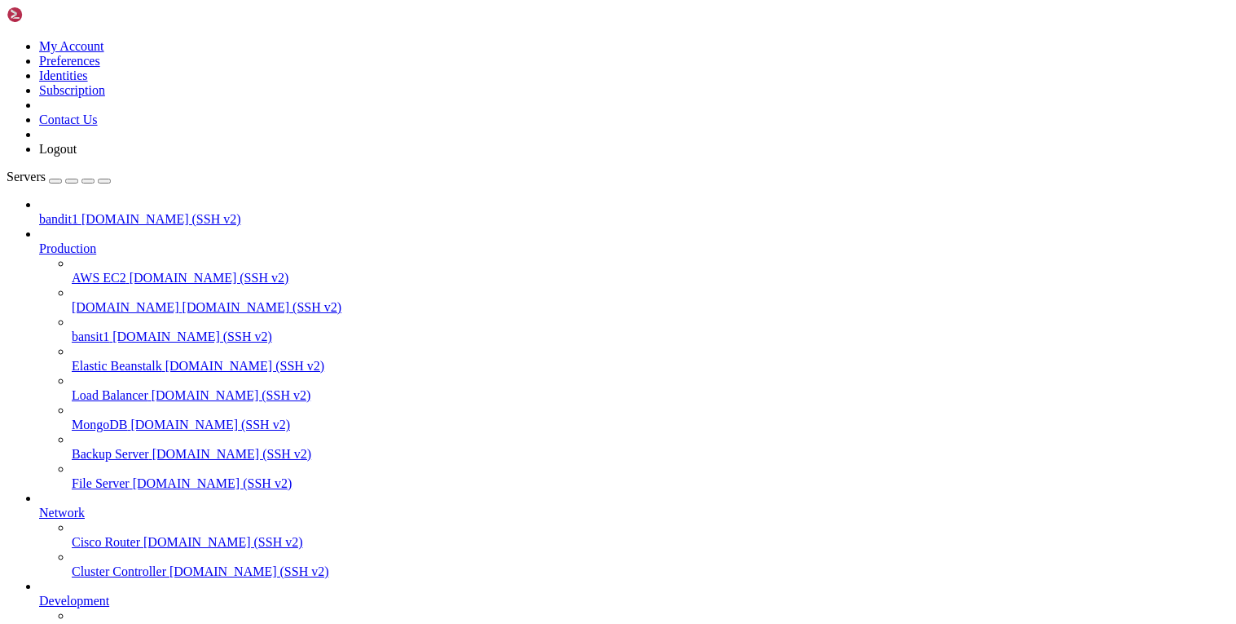
click at [135, 212] on span "[DOMAIN_NAME] (SSH v2)" at bounding box center [162, 219] width 160 height 14
click at [136, 212] on span "[DOMAIN_NAME] (SSH v2)" at bounding box center [162, 219] width 160 height 14
click at [136, 329] on span "[DOMAIN_NAME] (SSH v2)" at bounding box center [192, 336] width 160 height 14
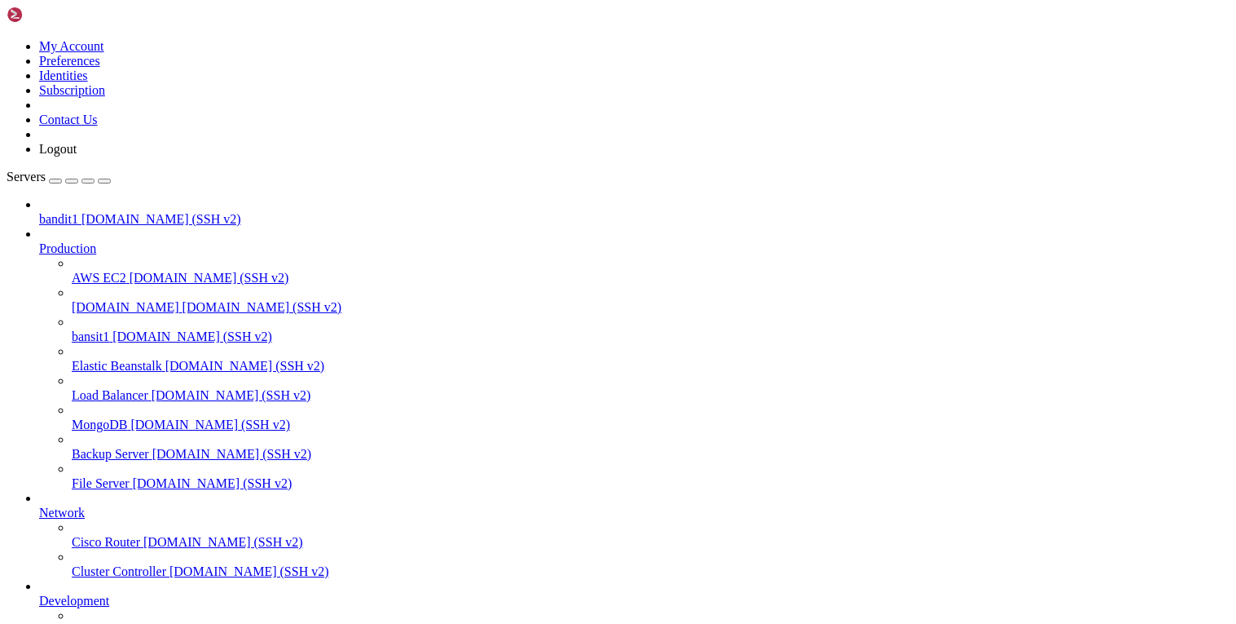
click at [136, 329] on span "[DOMAIN_NAME] (SSH v2)" at bounding box center [192, 336] width 160 height 14
click at [130, 212] on span "[DOMAIN_NAME] (SSH v2)" at bounding box center [162, 219] width 160 height 14
click at [136, 212] on span "[DOMAIN_NAME] (SSH v2)" at bounding box center [162, 219] width 160 height 14
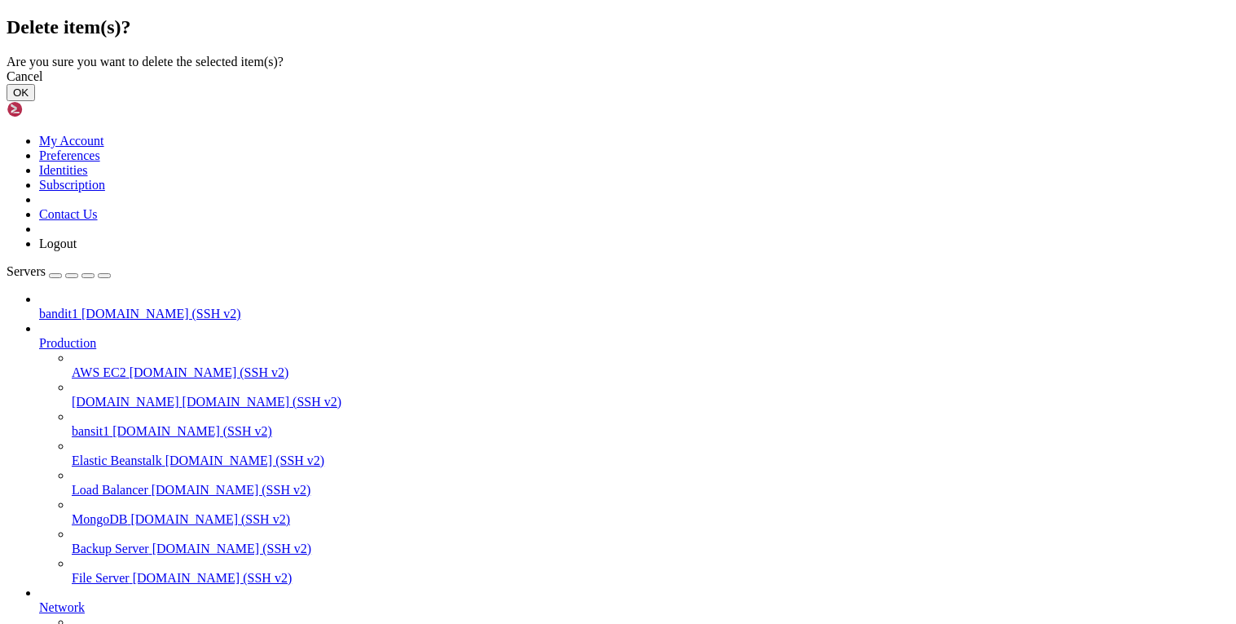
click at [35, 101] on button "OK" at bounding box center [21, 92] width 29 height 17
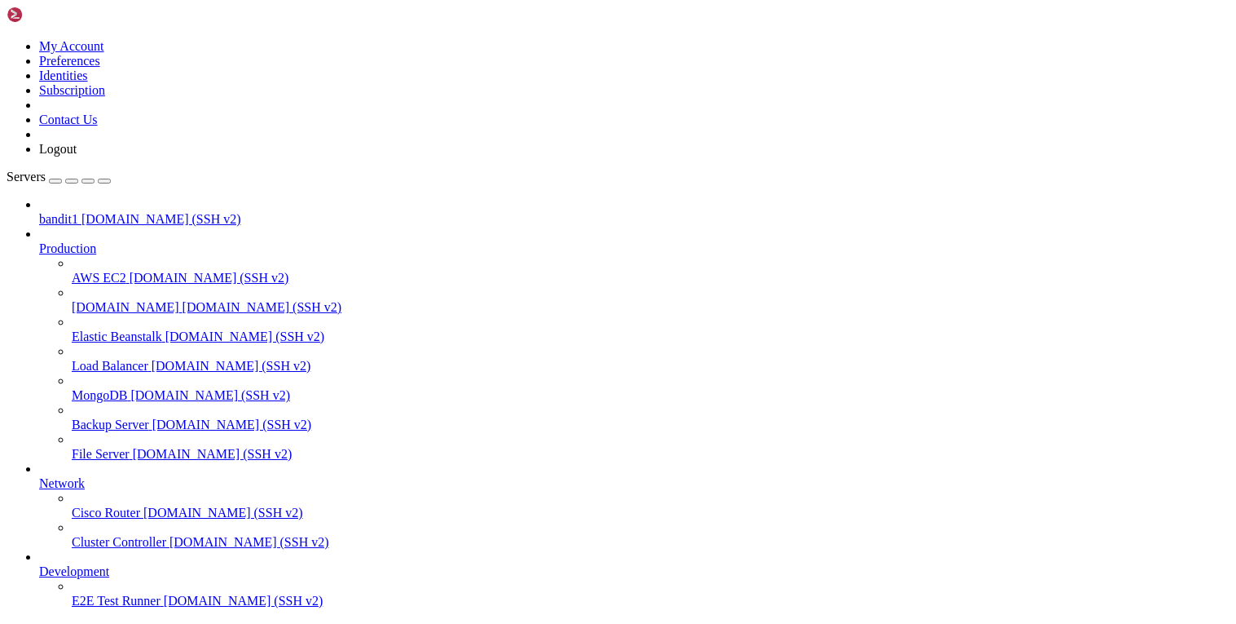
click at [78, 212] on span "bandit1" at bounding box center [58, 219] width 39 height 14
click at [55, 181] on div "button" at bounding box center [55, 181] width 0 height 0
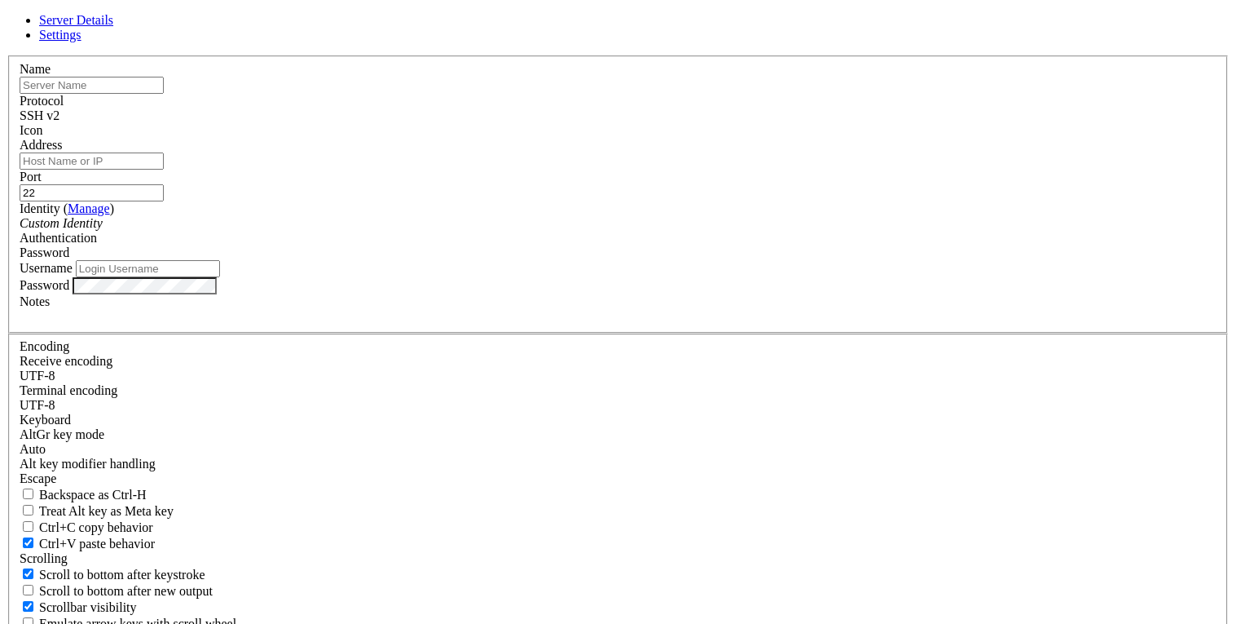
type input "bandit0"
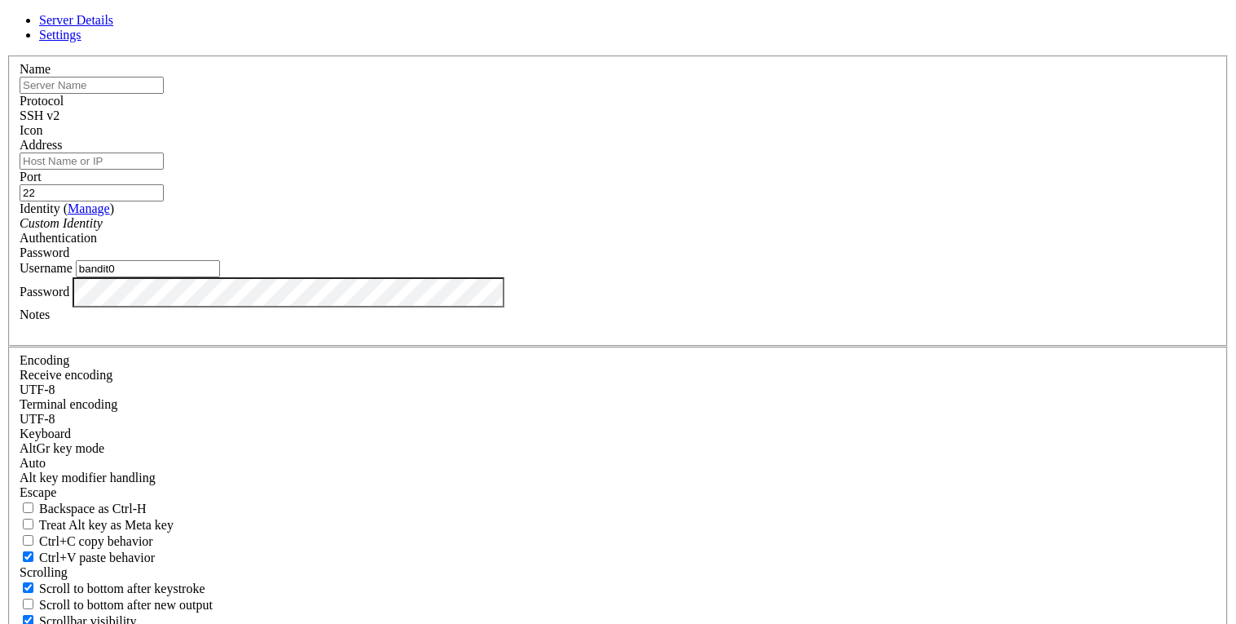
click at [326, 387] on div "Server Details Settings Name Protocol SSH v2 Icon" at bounding box center [618, 349] width 1223 height 673
drag, startPoint x: 503, startPoint y: 342, endPoint x: 315, endPoint y: 340, distance: 188.3
click at [315, 340] on div "Server Details Settings Name Protocol SSH v2 Icon" at bounding box center [618, 349] width 1223 height 673
paste input "----------------------------------------- Access denied"
type input "----------------------------------------- Access denied"
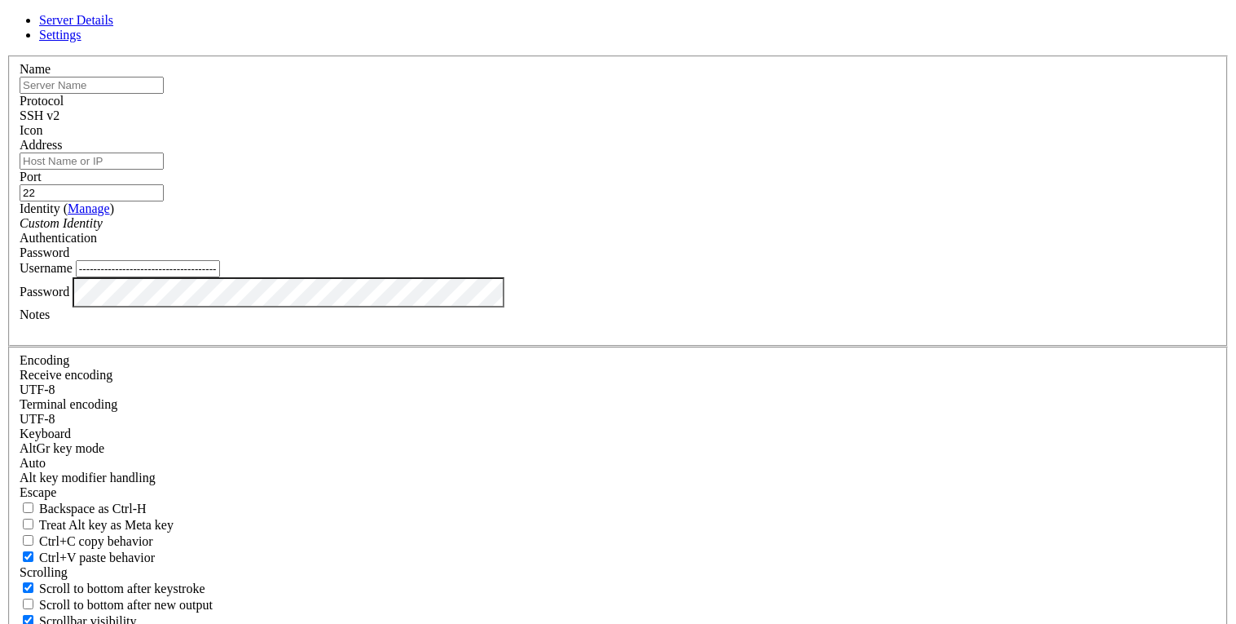
drag, startPoint x: 699, startPoint y: 338, endPoint x: 253, endPoint y: 353, distance: 446.1
click at [257, 356] on div "Server Details Settings Name Protocol SSH v2 Icon" at bounding box center [618, 349] width 1223 height 673
click at [220, 277] on input "Username" at bounding box center [148, 268] width 144 height 17
paste input "boJ9jbbUNNfktd78OOpsqOltutMc3MY1"
type input "boJ9jbbUNNfktd78OOpsqOltutMc3MY1"
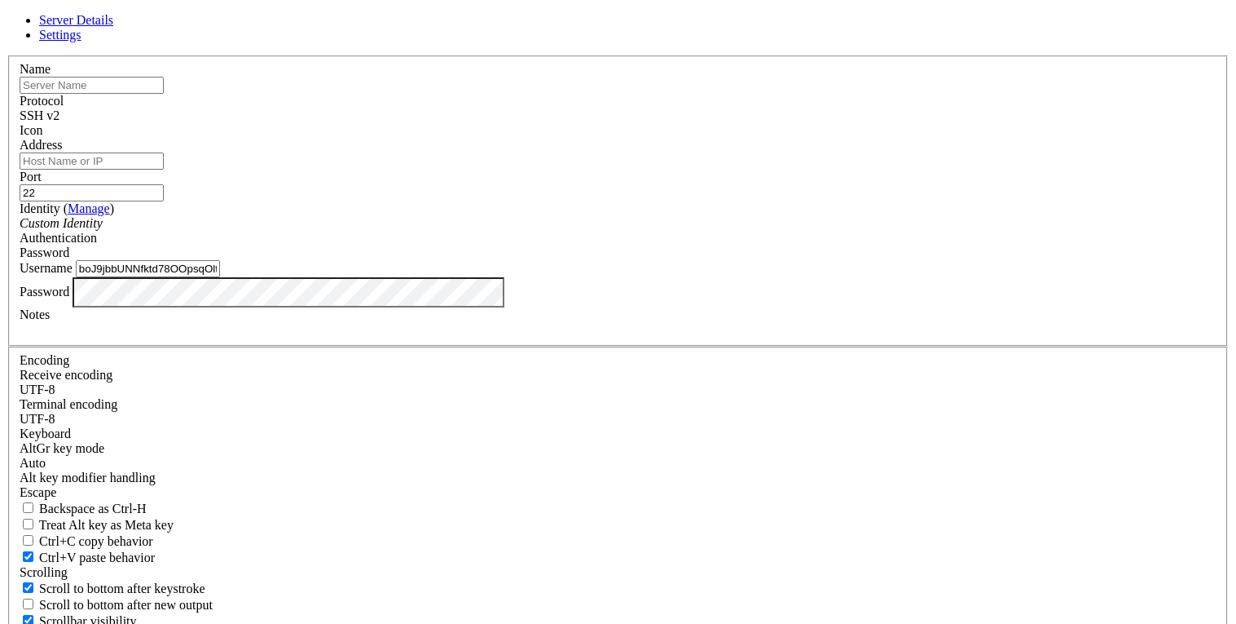
drag, startPoint x: 606, startPoint y: 342, endPoint x: 305, endPoint y: 345, distance: 300.8
click at [306, 346] on div "Server Details Settings Name Protocol SSH v2 Icon" at bounding box center [618, 349] width 1223 height 673
click at [220, 277] on input "Username" at bounding box center [148, 268] width 144 height 17
type input "bandit1"
click at [164, 170] on input "Address" at bounding box center [92, 160] width 144 height 17
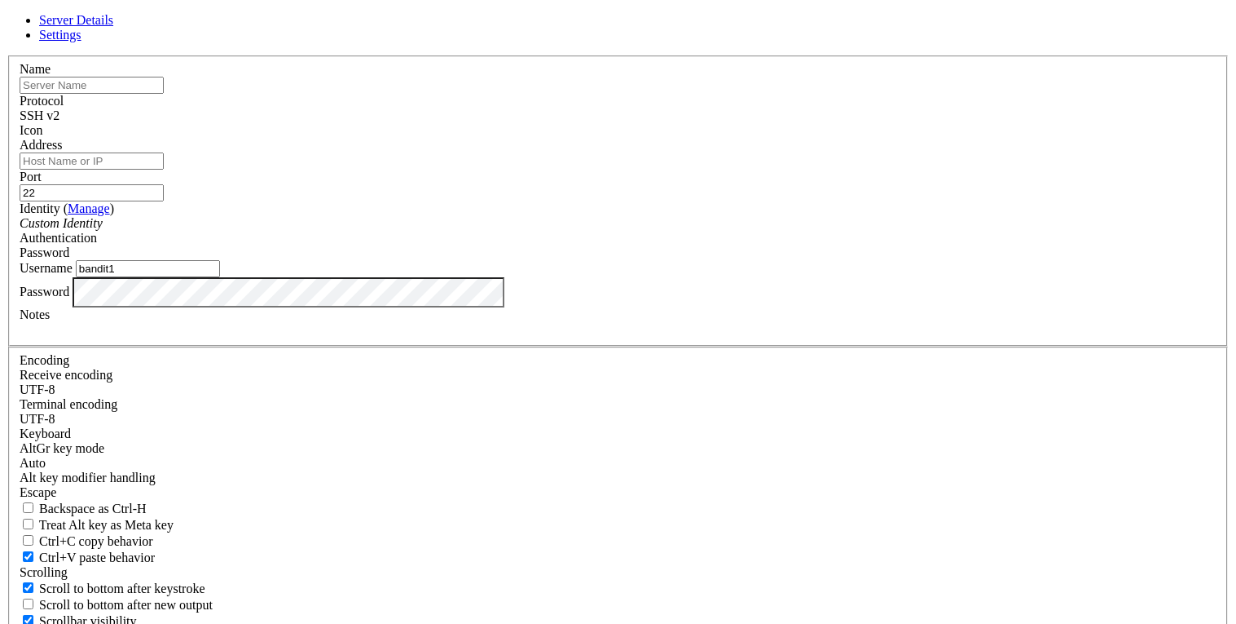
type input "[DOMAIN_NAME]"
click at [503, 94] on div "Name" at bounding box center [618, 78] width 1197 height 32
click at [164, 94] on input "text" at bounding box center [92, 85] width 144 height 17
type input "bandit1"
click at [164, 94] on input "bandit1" at bounding box center [92, 85] width 144 height 17
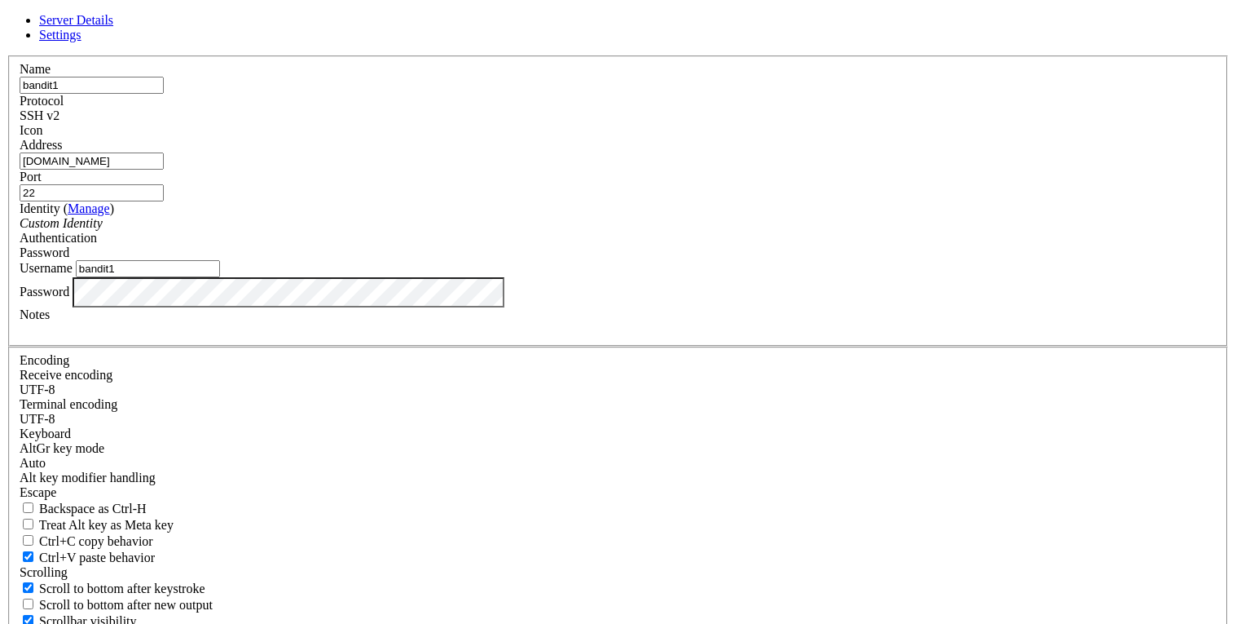
drag, startPoint x: 540, startPoint y: 161, endPoint x: 281, endPoint y: 146, distance: 258.8
click at [281, 146] on div "Server Details Settings Name bandit1 Protocol SSH v2 Icon" at bounding box center [618, 349] width 1223 height 673
type input "[DOMAIN_NAME]"
click at [685, 201] on div "Port 22" at bounding box center [618, 186] width 1197 height 32
click at [164, 201] on input "22" at bounding box center [92, 192] width 144 height 17
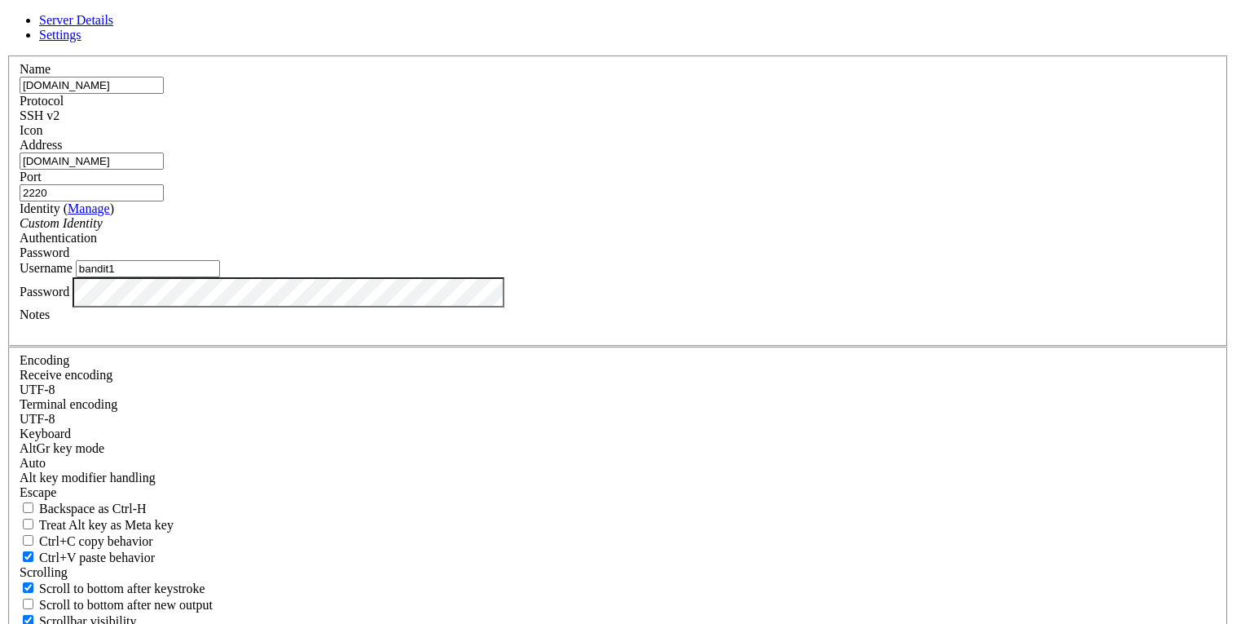
type input "2220"
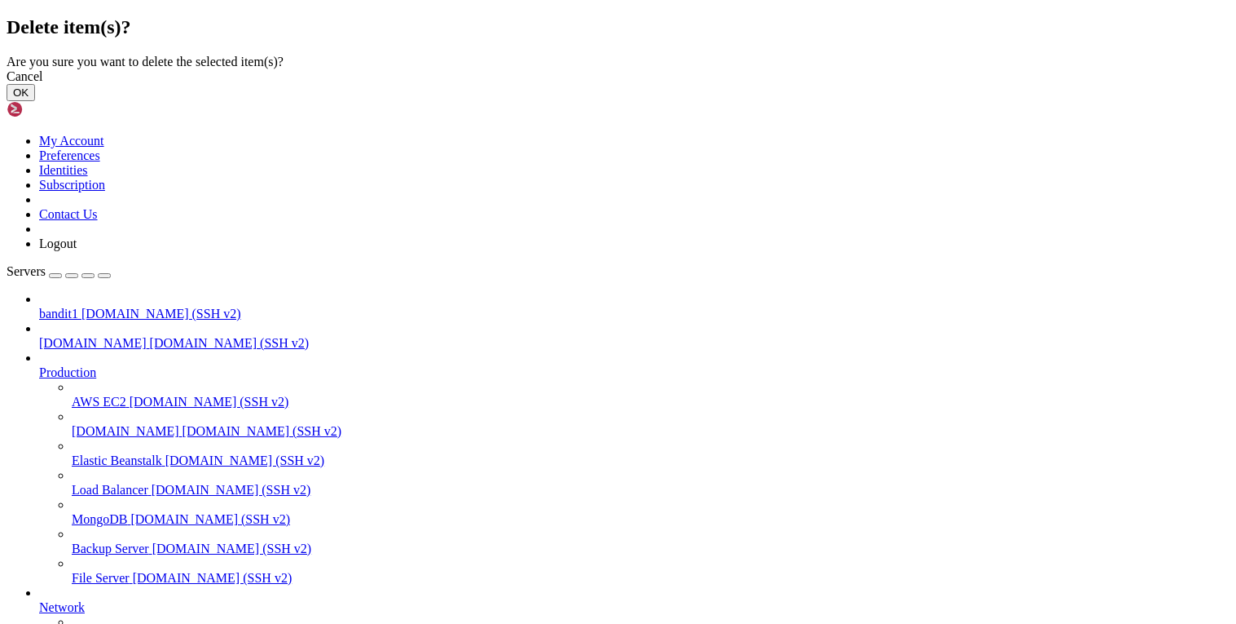
click at [35, 101] on button "OK" at bounding box center [21, 92] width 29 height 17
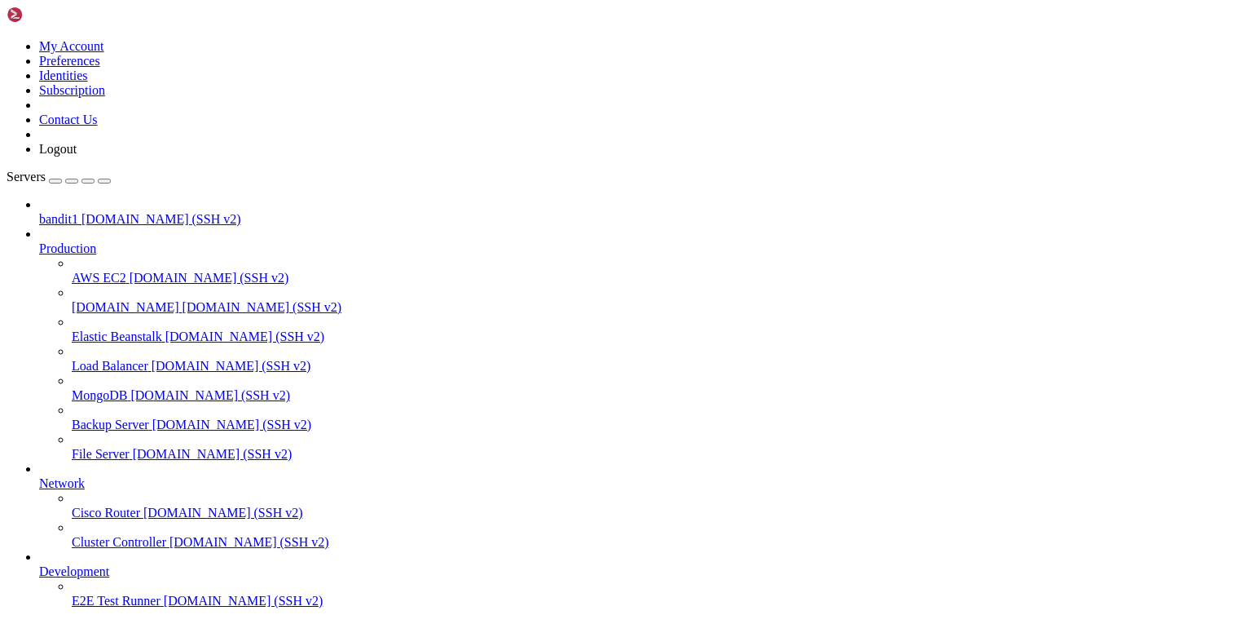
click at [55, 181] on div "button" at bounding box center [55, 181] width 0 height 0
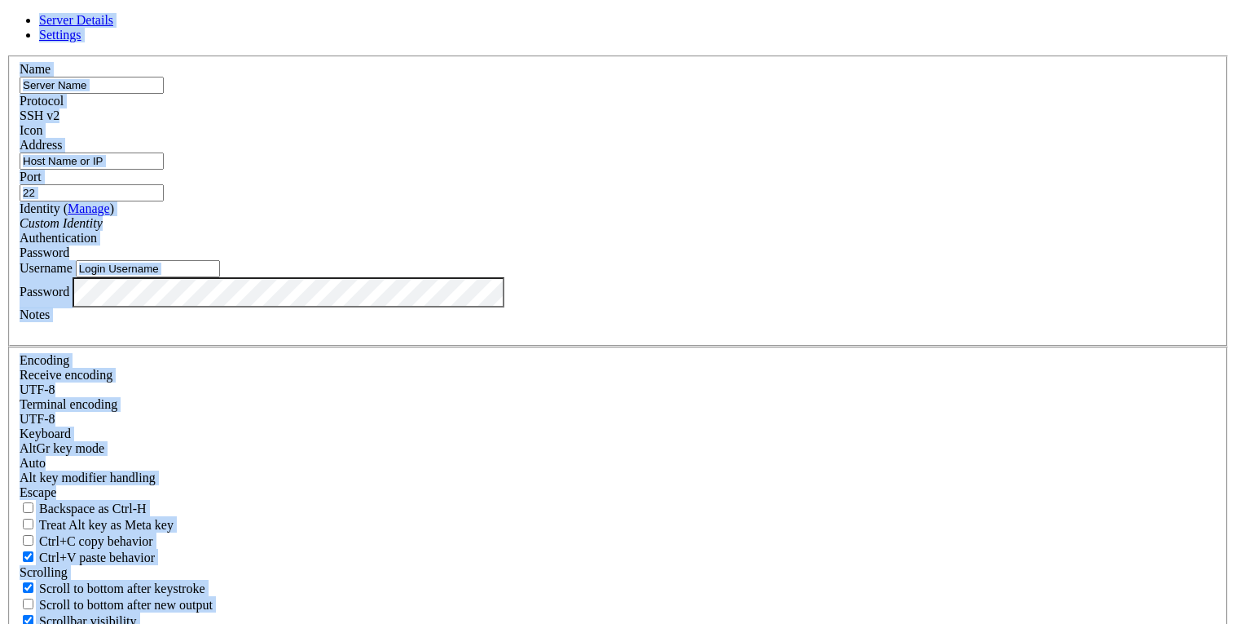
type input "bandit0"
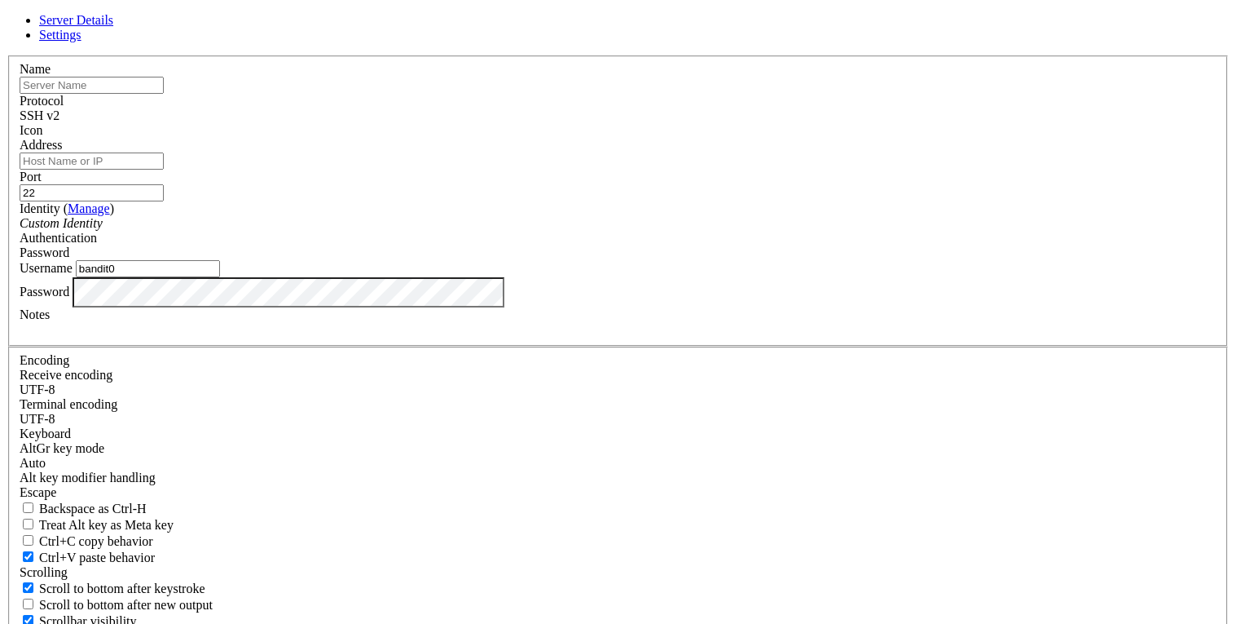
drag, startPoint x: 477, startPoint y: 364, endPoint x: 295, endPoint y: 400, distance: 185.3
click at [295, 400] on div "Server Details Settings Name Protocol SSH v2 Icon" at bounding box center [618, 349] width 1223 height 673
drag, startPoint x: 439, startPoint y: 329, endPoint x: 324, endPoint y: 336, distance: 115.1
click at [324, 336] on div "Server Details Settings Name Protocol SSH v2 Icon" at bounding box center [618, 349] width 1223 height 673
click at [164, 170] on input "Address" at bounding box center [92, 160] width 144 height 17
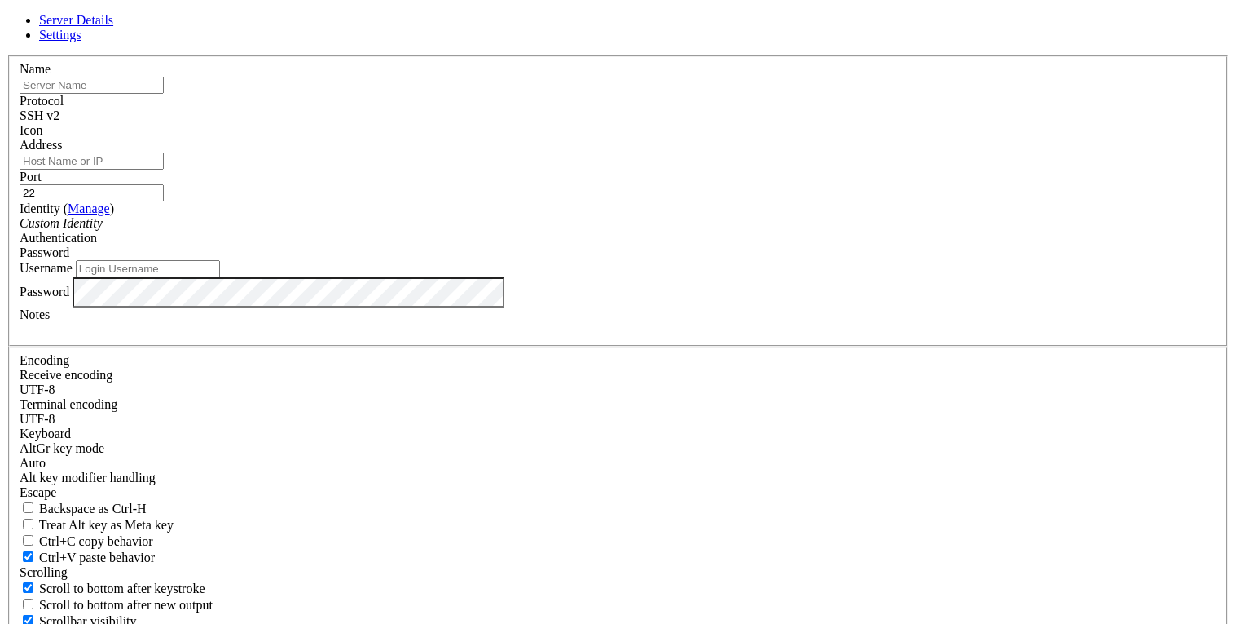
paste input "[TECHNICAL_ID]"
type input "[TECHNICAL_ID]"
click at [164, 94] on input "text" at bounding box center [92, 85] width 144 height 17
type input "[PERSON_NAME]"
click at [220, 277] on input "Username" at bounding box center [148, 268] width 144 height 17
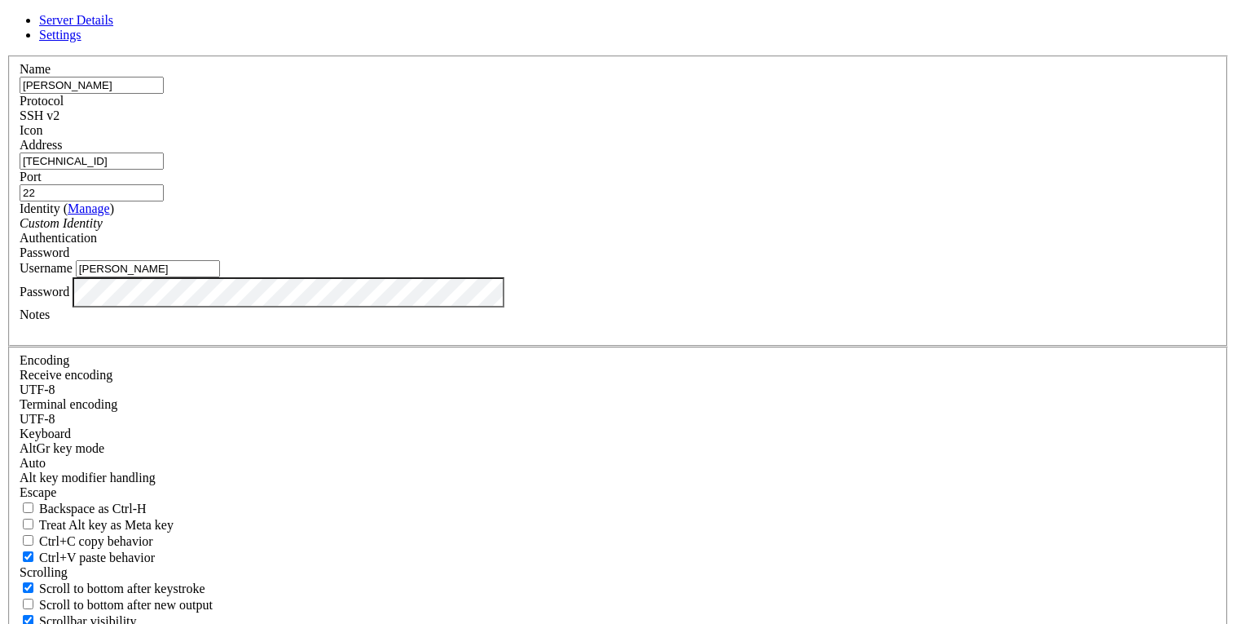
type input "[PERSON_NAME]"
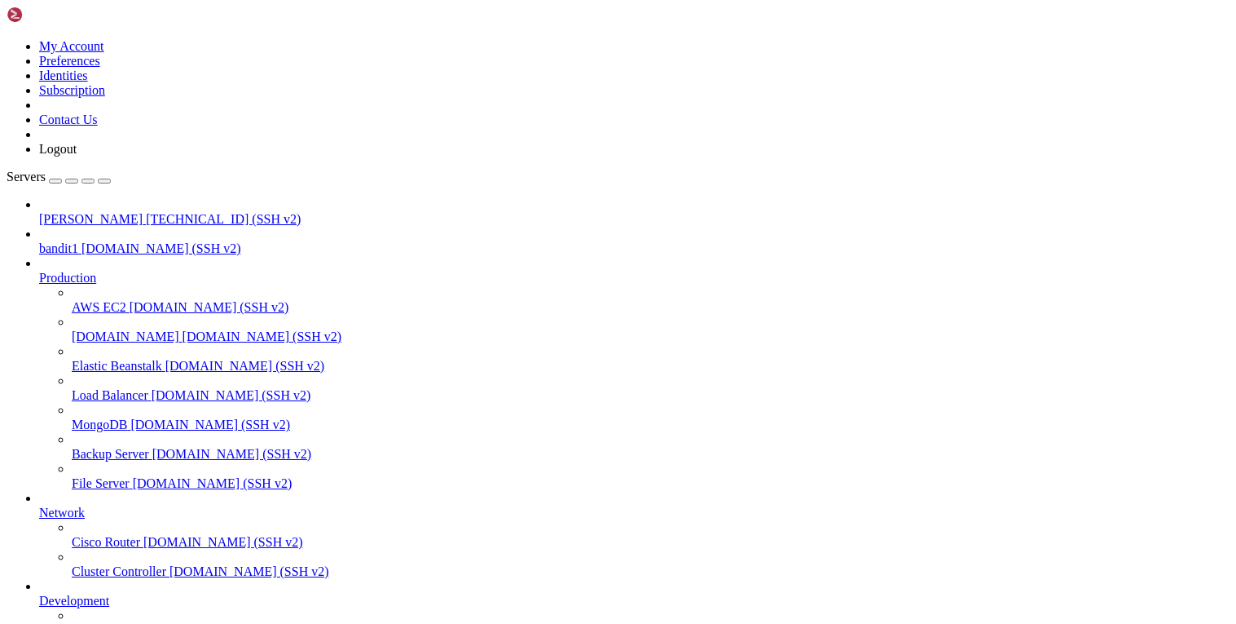
click at [146, 212] on span "[TECHNICAL_ID] (SSH v2)" at bounding box center [223, 219] width 155 height 14
